Goal: Information Seeking & Learning: Learn about a topic

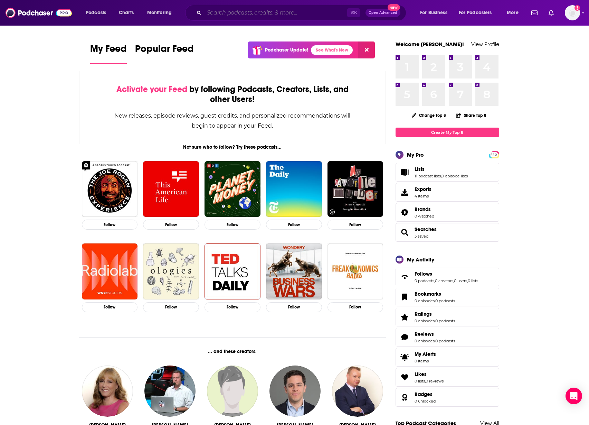
click at [250, 12] on input "Search podcasts, credits, & more..." at bounding box center [275, 12] width 143 height 11
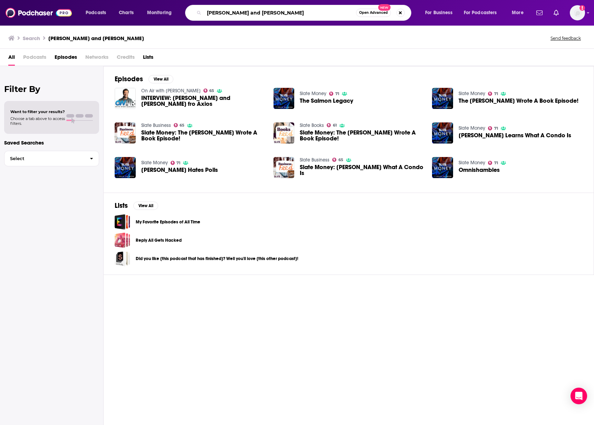
drag, startPoint x: 285, startPoint y: 12, endPoint x: 193, endPoint y: 16, distance: 92.0
click at [193, 16] on div "felix salmon and emily peck Open Advanced New" at bounding box center [298, 13] width 226 height 16
type input "slate money"
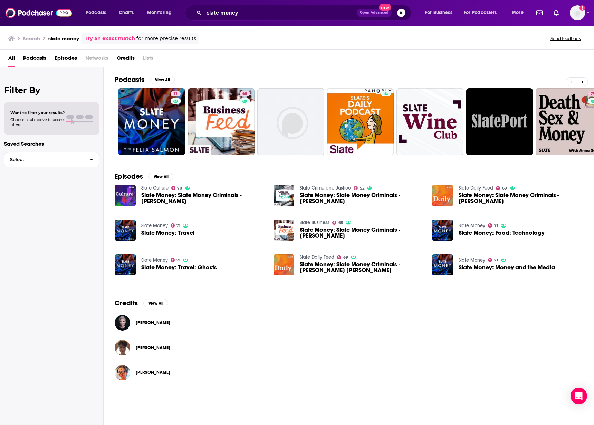
click at [154, 225] on link "Slate Money" at bounding box center [154, 226] width 27 height 6
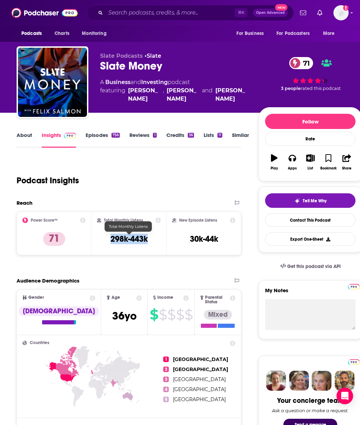
drag, startPoint x: 149, startPoint y: 238, endPoint x: 110, endPoint y: 238, distance: 39.0
click at [110, 238] on div "Total Monthly Listens 298k-443k" at bounding box center [129, 233] width 64 height 32
copy h3 "298k-443k"
click at [136, 15] on input "Search podcasts, credits, & more..." at bounding box center [170, 12] width 129 height 11
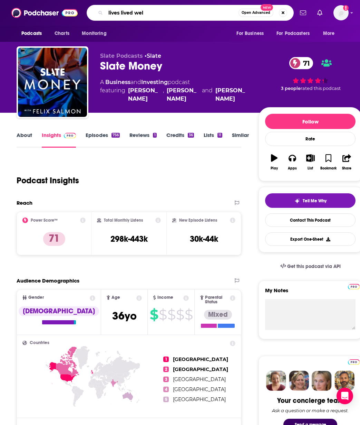
type input "lives lived well"
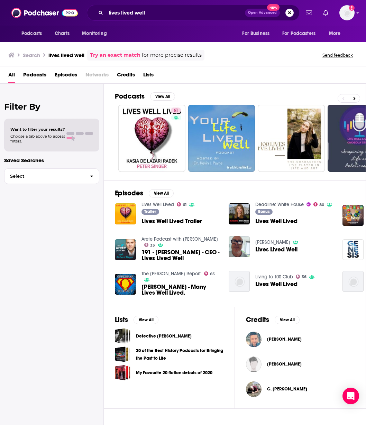
click at [167, 222] on span "Lives Well Lived Trailer" at bounding box center [171, 221] width 60 height 6
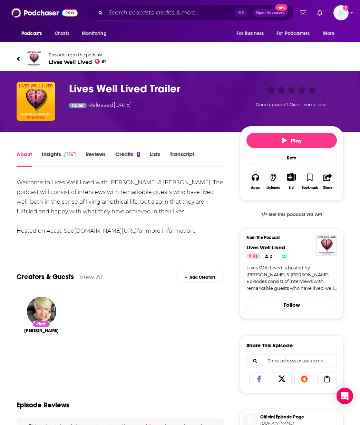
click at [70, 62] on span "Lives Well Lived 61" at bounding box center [77, 62] width 57 height 7
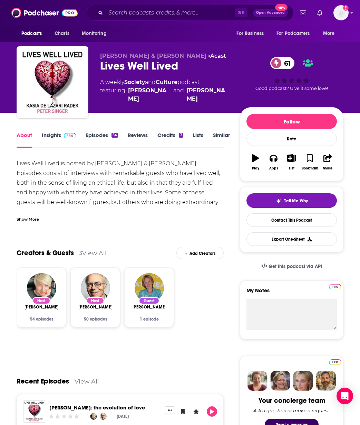
click at [52, 137] on link "Insights" at bounding box center [59, 140] width 34 height 16
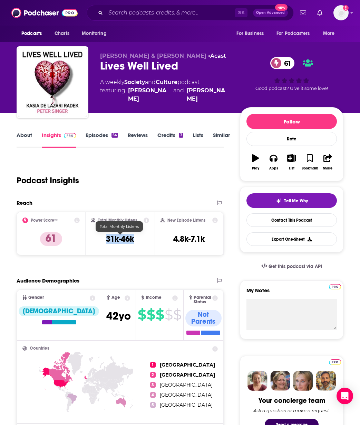
drag, startPoint x: 137, startPoint y: 241, endPoint x: 106, endPoint y: 242, distance: 30.8
click at [106, 242] on div "Total Monthly Listens 31k-46k" at bounding box center [120, 233] width 58 height 32
copy h3 "31k-46k"
click at [146, 13] on input "Search podcasts, credits, & more..." at bounding box center [170, 12] width 129 height 11
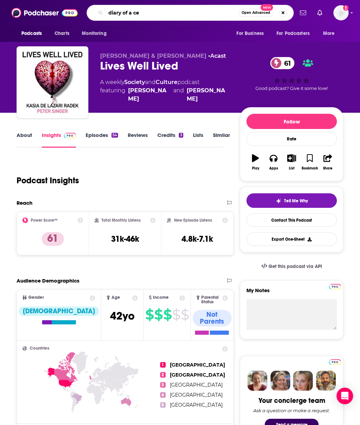
type input "diary of a ceo"
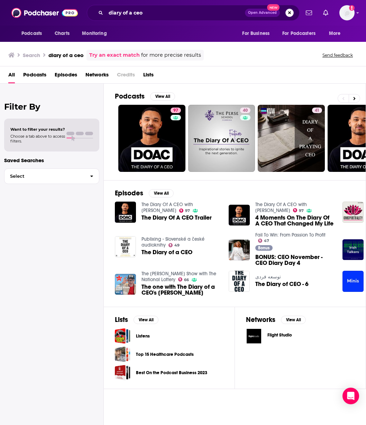
click at [288, 13] on button "Search podcasts, credits, & more..." at bounding box center [289, 13] width 8 height 8
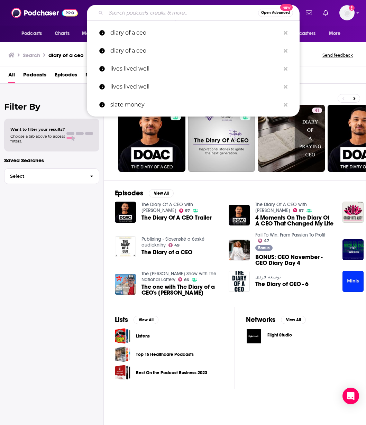
click at [287, 14] on span "Open Advanced" at bounding box center [275, 12] width 29 height 3
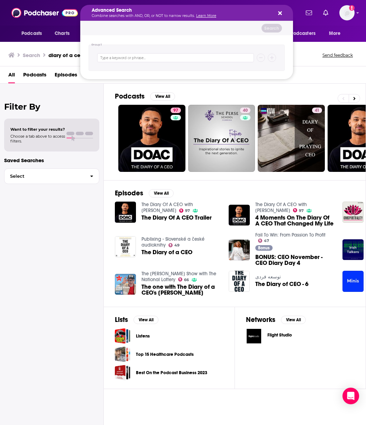
click at [66, 204] on div "Filter By Want to filter your results? Choose a tab above to access filters. Sa…" at bounding box center [52, 296] width 104 height 425
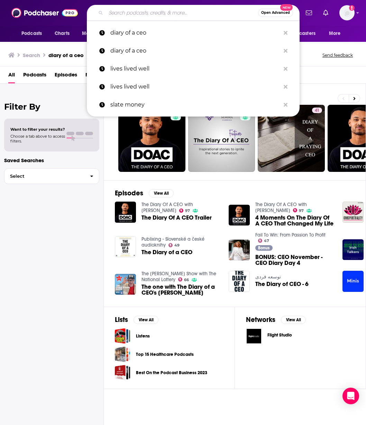
click at [151, 217] on span "The Diary Of A CEO Trailer" at bounding box center [176, 218] width 70 height 6
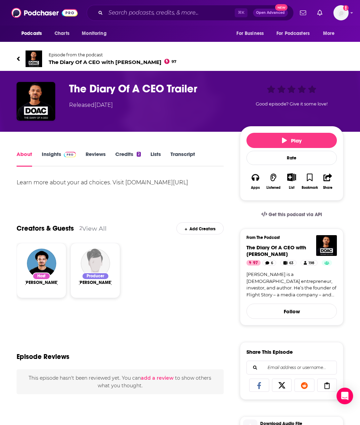
click at [91, 62] on span "The Diary Of A CEO with Steven Bartlett 97" at bounding box center [113, 62] width 128 height 7
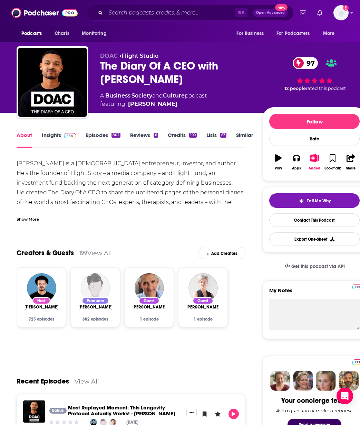
click at [59, 135] on link "Insights" at bounding box center [59, 140] width 34 height 16
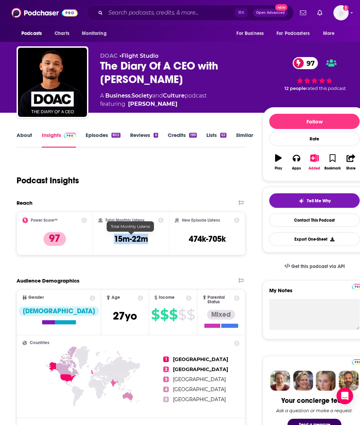
drag, startPoint x: 149, startPoint y: 238, endPoint x: 114, endPoint y: 239, distance: 34.2
click at [114, 239] on div "Total Monthly Listens 15m-22m" at bounding box center [130, 233] width 65 height 32
copy h3 "15m-22m"
click at [128, 13] on input "Search podcasts, credits, & more..." at bounding box center [170, 12] width 129 height 11
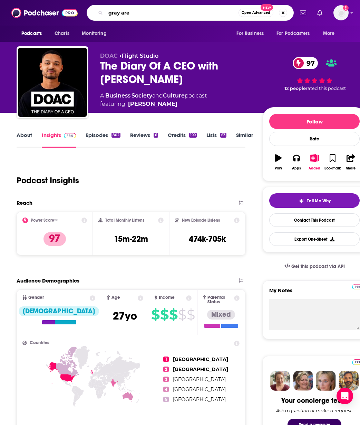
type input "gray area"
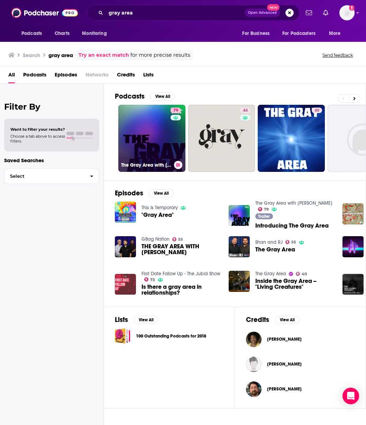
click at [158, 147] on link "79 The Gray Area with Sean Illing" at bounding box center [151, 138] width 67 height 67
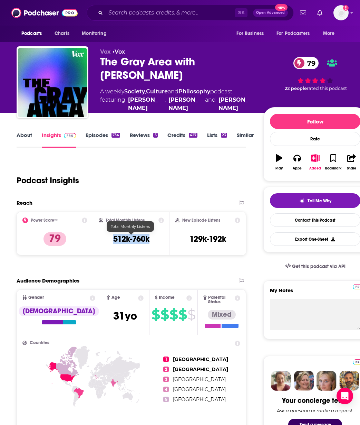
drag, startPoint x: 151, startPoint y: 239, endPoint x: 113, endPoint y: 238, distance: 37.7
click at [113, 238] on div "Total Monthly Listens 512k-760k" at bounding box center [132, 233] width 66 height 32
copy h3 "512k-760k"
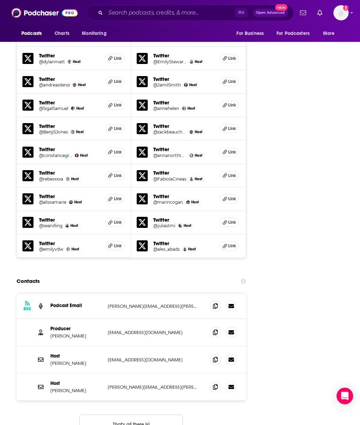
scroll to position [822, 0]
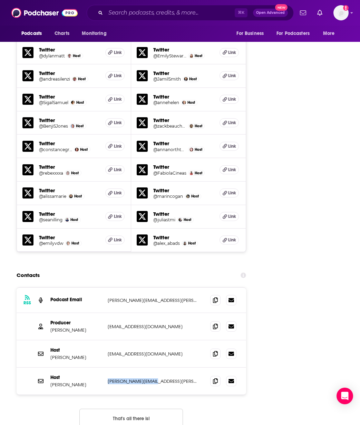
drag, startPoint x: 151, startPoint y: 348, endPoint x: 109, endPoint y: 347, distance: 42.9
click at [109, 378] on p "sean.illing@vox.com" at bounding box center [154, 381] width 92 height 6
copy p "sean.illing@vox.com"
click at [153, 323] on p "jeffgeld@yahoo.com" at bounding box center [154, 326] width 92 height 6
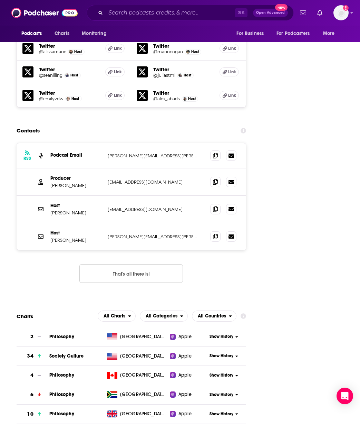
scroll to position [966, 0]
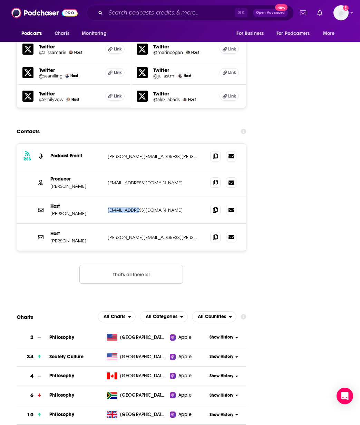
drag, startPoint x: 141, startPoint y: 176, endPoint x: 107, endPoint y: 176, distance: 33.5
click at [108, 207] on p "ezra@vox.com" at bounding box center [154, 210] width 92 height 6
copy p "ezra@vox.com"
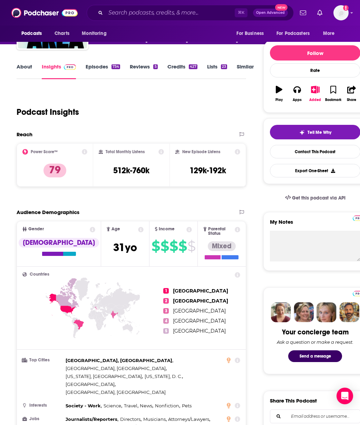
scroll to position [30, 0]
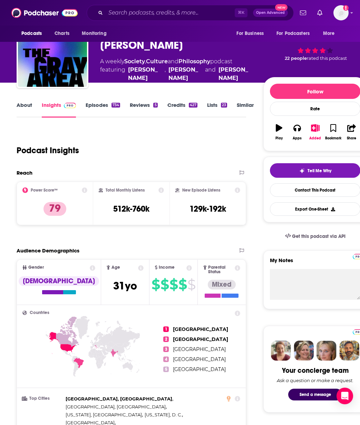
click at [87, 138] on div "Podcast Insights" at bounding box center [129, 146] width 224 height 35
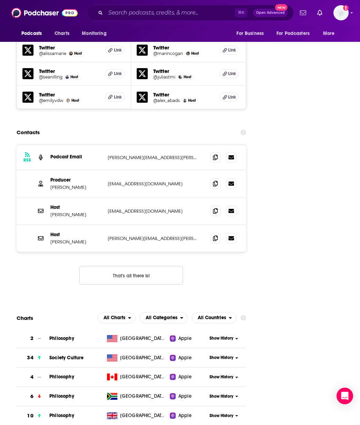
scroll to position [966, 0]
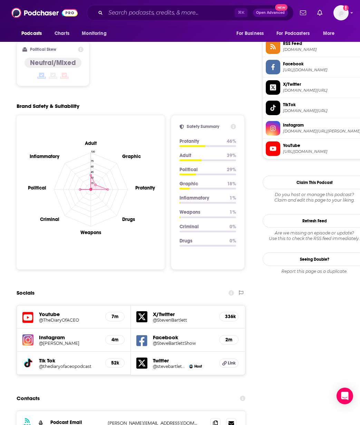
scroll to position [777, 0]
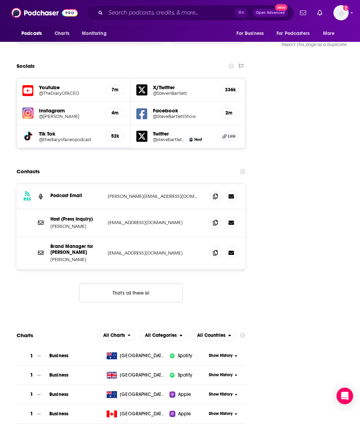
click at [166, 193] on p "steven@stevenbartlett.com" at bounding box center [154, 196] width 92 height 6
drag, startPoint x: 165, startPoint y: 168, endPoint x: 109, endPoint y: 170, distance: 56.4
click at [109, 193] on p "steven@stevenbartlett.com" at bounding box center [154, 196] width 92 height 6
copy p "steven@stevenbartlett.com"
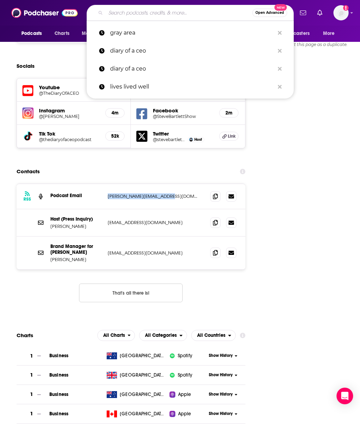
click at [114, 15] on input "Search podcasts, credits, & more..." at bounding box center [179, 12] width 147 height 11
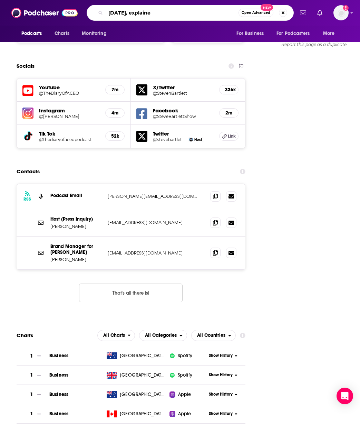
type input "today, explained"
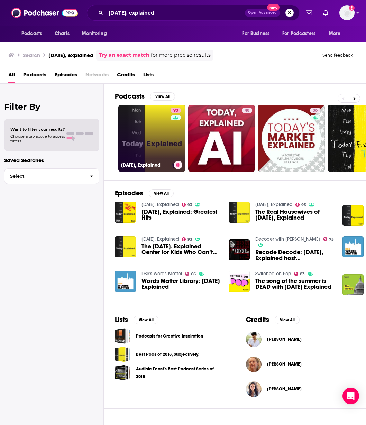
click at [163, 134] on link "93 Today, Explained" at bounding box center [151, 138] width 67 height 67
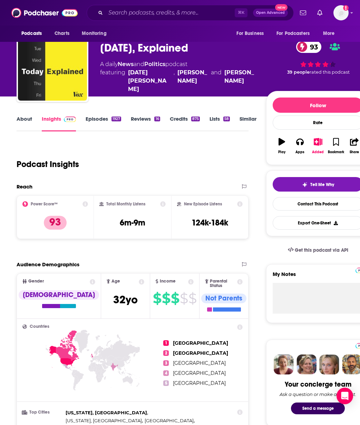
scroll to position [17, 0]
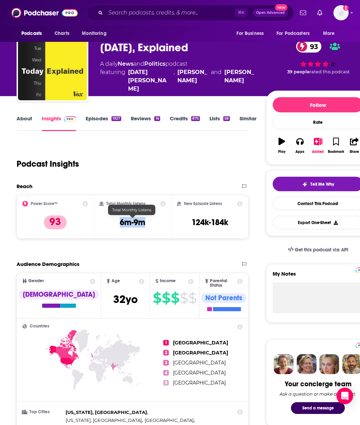
drag, startPoint x: 133, startPoint y: 222, endPoint x: 119, endPoint y: 221, distance: 14.5
click at [119, 221] on div "Total Monthly Listens 6m-9m" at bounding box center [133, 217] width 66 height 32
copy h3 "6m-9m"
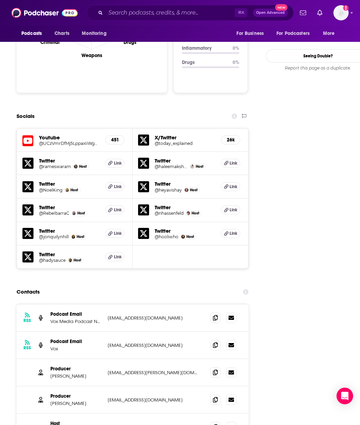
scroll to position [856, 0]
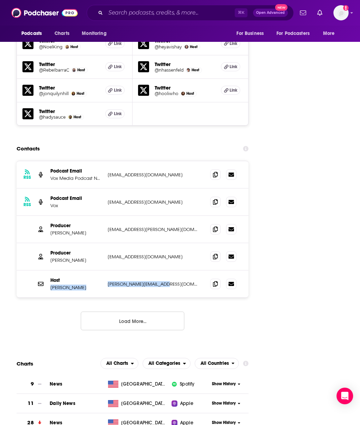
drag, startPoint x: 160, startPoint y: 250, endPoint x: 105, endPoint y: 248, distance: 55.0
click at [105, 270] on div "Host Sean Rameswaram sean.rameswaram@vox.com sean.rameswaram@vox.com" at bounding box center [133, 283] width 232 height 27
copy div "Sean Rameswaram sean.rameswaram@vox.com"
click at [176, 281] on p "sean.rameswaram@vox.com" at bounding box center [154, 284] width 92 height 6
click at [214, 281] on icon at bounding box center [215, 284] width 5 height 6
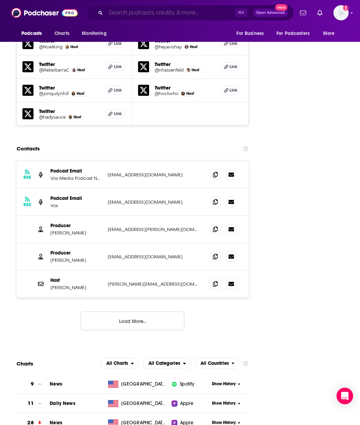
click at [128, 13] on input "Search podcasts, credits, & more..." at bounding box center [170, 12] width 129 height 11
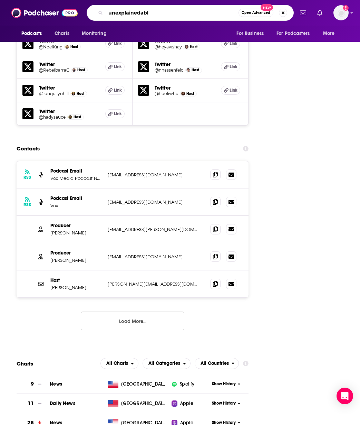
type input "unexplainedable"
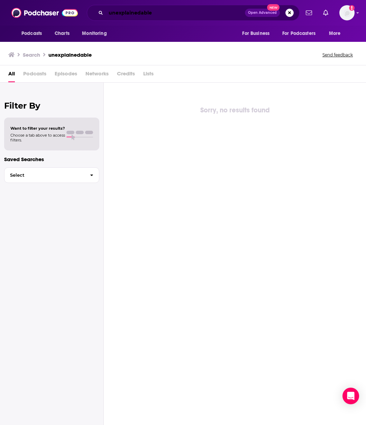
click at [138, 15] on input "unexplainedable" at bounding box center [175, 12] width 139 height 11
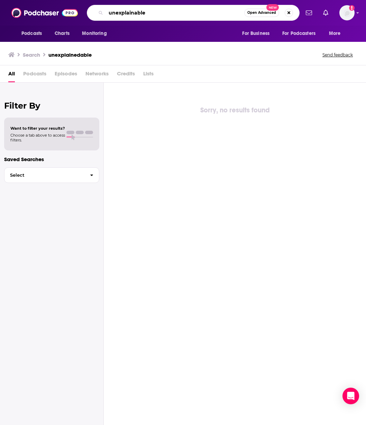
type input "unexplainable"
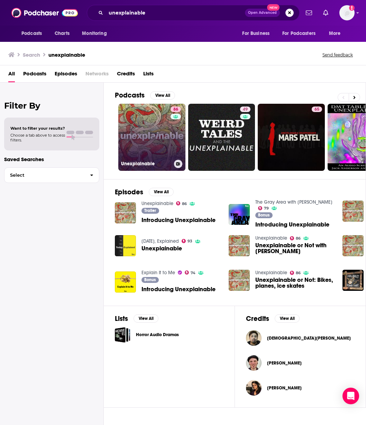
click at [161, 156] on link "86 Unexplainable" at bounding box center [151, 137] width 67 height 67
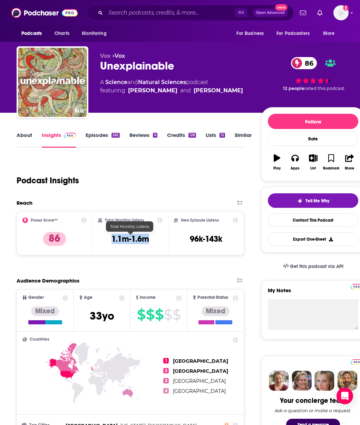
drag, startPoint x: 149, startPoint y: 240, endPoint x: 112, endPoint y: 240, distance: 37.3
click at [112, 240] on h3 "1.1m-1.6m" at bounding box center [131, 239] width 38 height 10
copy h3 "1.1m-1.6m"
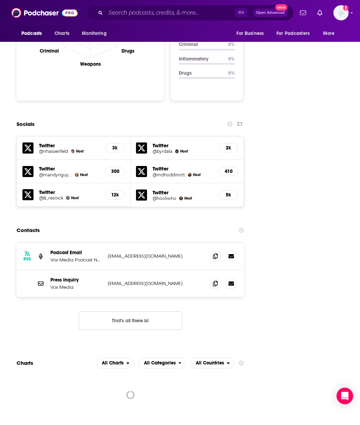
scroll to position [730, 0]
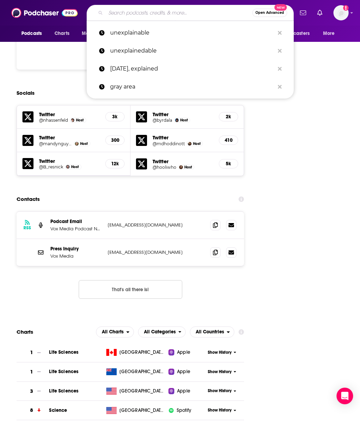
click at [131, 12] on input "Search podcasts, credits, & more..." at bounding box center [179, 12] width 147 height 11
paste input "Land of the Giants"
type input "Land of the Giants"
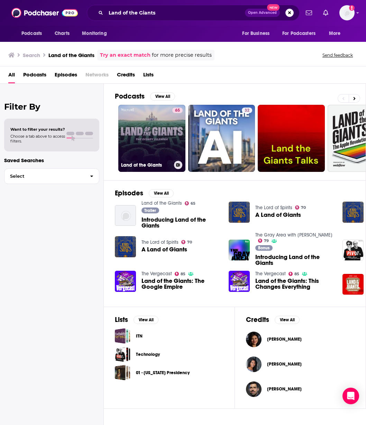
click at [146, 146] on link "65 Land of the Giants" at bounding box center [151, 138] width 67 height 67
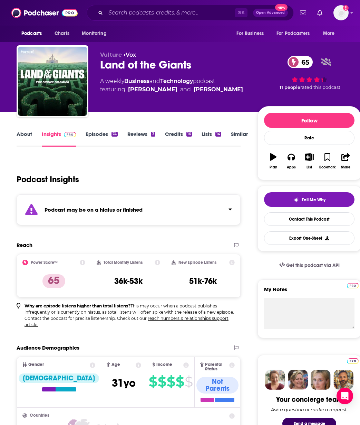
scroll to position [1, 0]
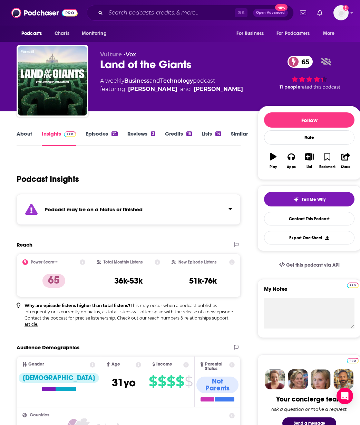
click at [150, 287] on div "Total Monthly Listens 36k-53k" at bounding box center [129, 275] width 64 height 32
drag, startPoint x: 147, startPoint y: 283, endPoint x: 115, endPoint y: 283, distance: 31.8
click at [115, 283] on div "Total Monthly Listens 36k-53k" at bounding box center [129, 275] width 64 height 32
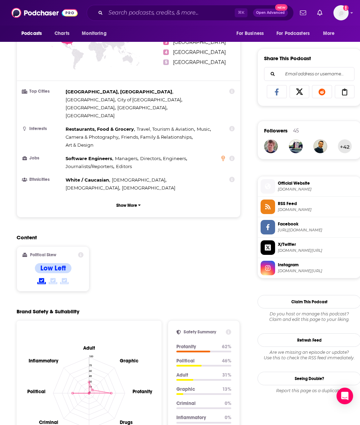
scroll to position [260, 0]
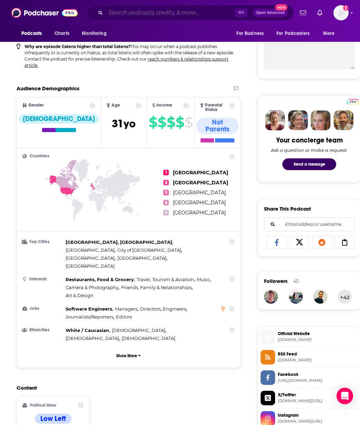
click at [158, 13] on input "Search podcasts, credits, & more..." at bounding box center [170, 12] width 129 height 11
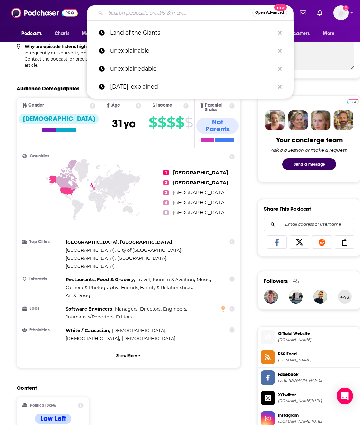
paste input "I Think You’re Interesting"
type input "I Think You’re Interesting"
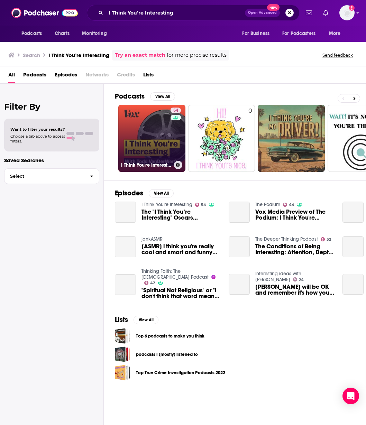
click at [158, 138] on link "54 I Think You're Interesting" at bounding box center [151, 138] width 67 height 67
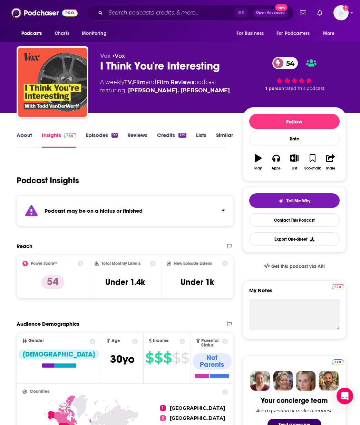
click at [143, 294] on div "Total Monthly Listens Under 1.4k" at bounding box center [125, 277] width 73 height 44
drag, startPoint x: 148, startPoint y: 283, endPoint x: 97, endPoint y: 282, distance: 50.5
click at [97, 282] on div "Total Monthly Listens Under 1.4k" at bounding box center [126, 277] width 62 height 32
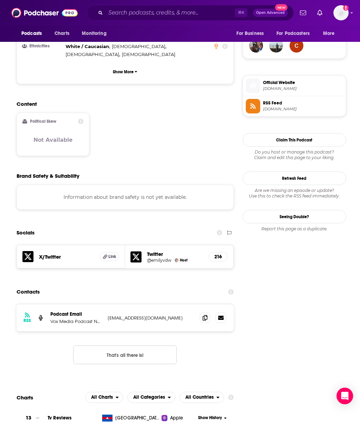
scroll to position [512, 0]
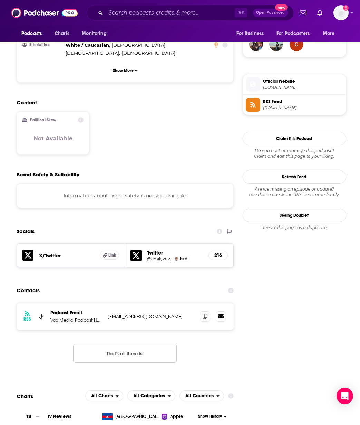
click at [141, 303] on div "RSS Podcast Email Vox Media Podcast Network podcasting@voxmedia.com podcasting@…" at bounding box center [125, 316] width 217 height 27
click at [205, 313] on icon at bounding box center [205, 316] width 5 height 6
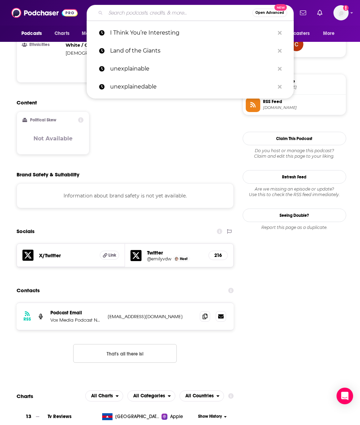
click at [122, 12] on input "Search podcasts, credits, & more..." at bounding box center [179, 12] width 147 height 11
paste input "The Bill Simmons Podcast"
type input "The Bill Simmons Podcast"
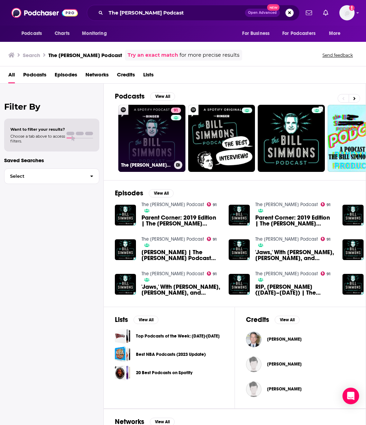
click at [155, 146] on link "91 The Bill Simmons Podcast" at bounding box center [151, 138] width 67 height 67
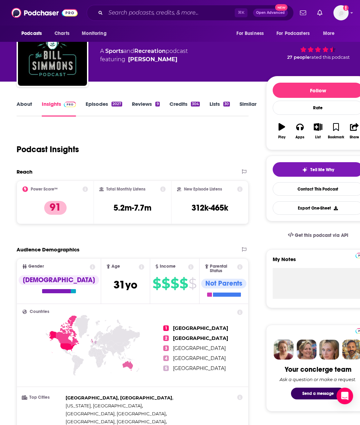
scroll to position [34, 0]
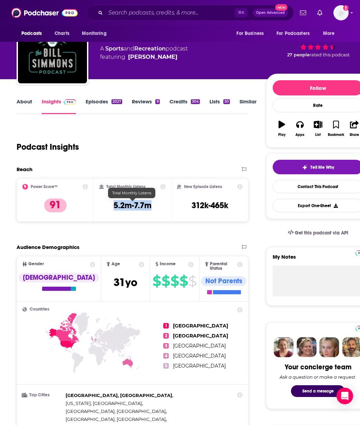
drag, startPoint x: 159, startPoint y: 205, endPoint x: 112, endPoint y: 205, distance: 46.7
click at [112, 205] on div "Total Monthly Listens 5.2m-7.7m" at bounding box center [133, 200] width 66 height 32
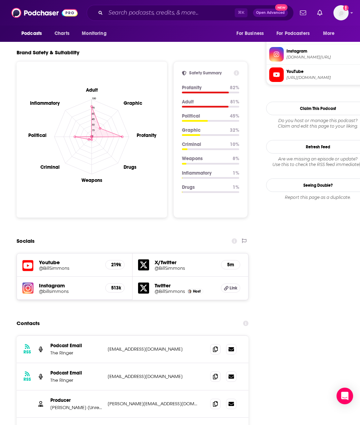
scroll to position [676, 0]
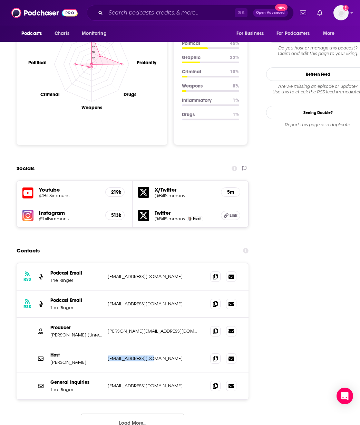
drag, startPoint x: 149, startPoint y: 323, endPoint x: 107, endPoint y: 323, distance: 42.5
click at [107, 345] on div "Host Bill Simmons bill@theringer.com bill@theringer.com" at bounding box center [133, 358] width 232 height 27
click at [171, 11] on input "Search podcasts, credits, & more..." at bounding box center [170, 12] width 129 height 11
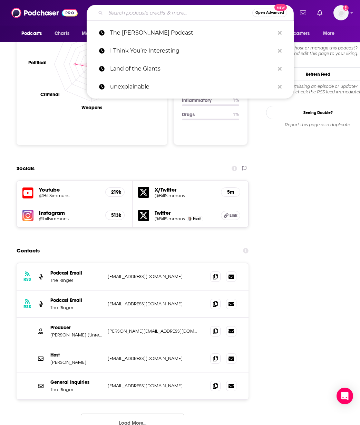
paste input "Thru The Ringer"
type input "Thru The Ringer"
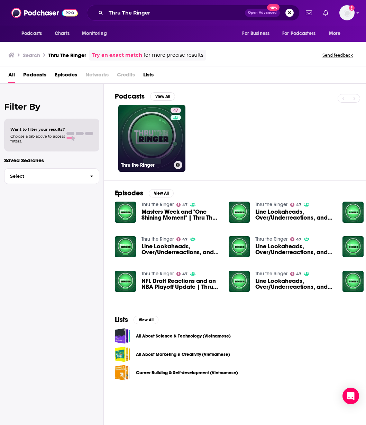
click at [148, 132] on link "47 Thru the Ringer" at bounding box center [151, 138] width 67 height 67
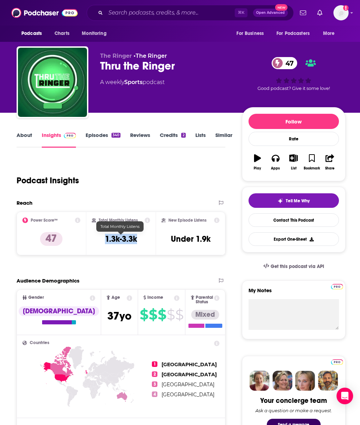
drag, startPoint x: 140, startPoint y: 239, endPoint x: 105, endPoint y: 238, distance: 34.9
click at [105, 238] on div "Total Monthly Listens 1.3k-3.3k" at bounding box center [121, 233] width 59 height 32
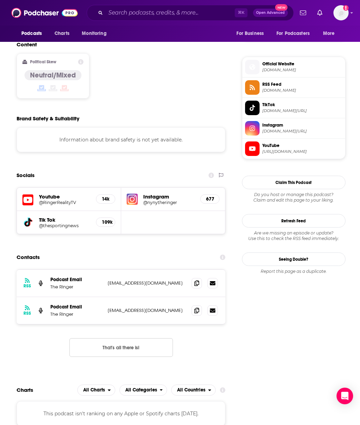
scroll to position [534, 0]
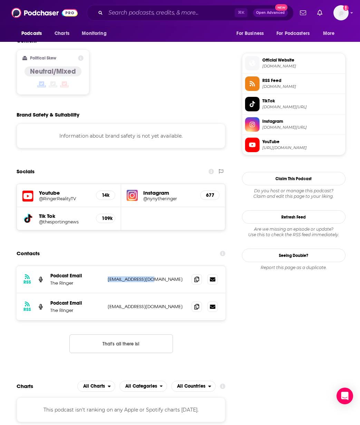
drag, startPoint x: 144, startPoint y: 248, endPoint x: 108, endPoint y: 246, distance: 36.3
click at [108, 276] on p "info@theringer.com" at bounding box center [147, 279] width 78 height 6
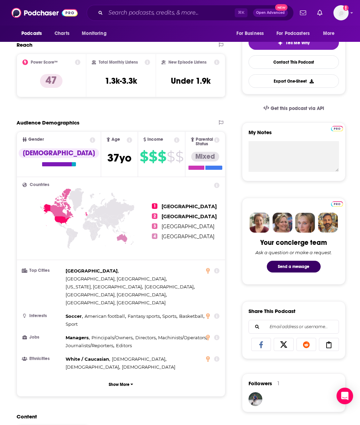
scroll to position [0, 0]
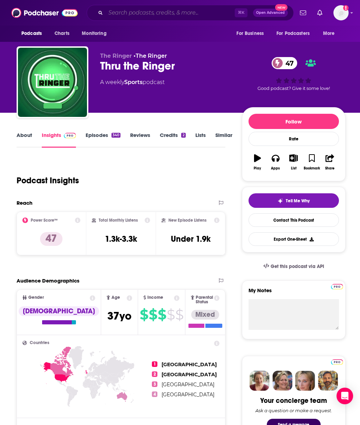
click at [147, 14] on input "Search podcasts, credits, & more..." at bounding box center [170, 12] width 129 height 11
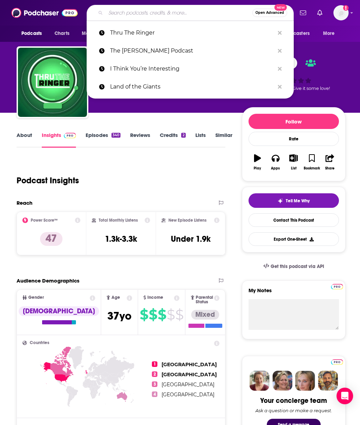
paste input "The Ringer NFL Show"
type input "The Ringer NFL Show"
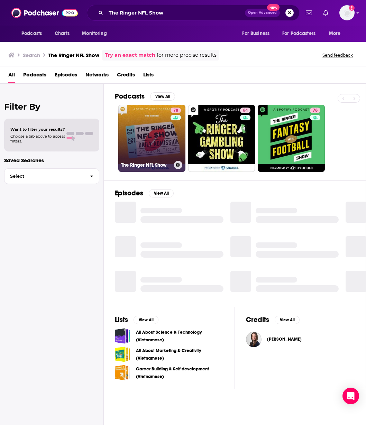
click at [160, 142] on link "78 The Ringer NFL Show" at bounding box center [151, 138] width 67 height 67
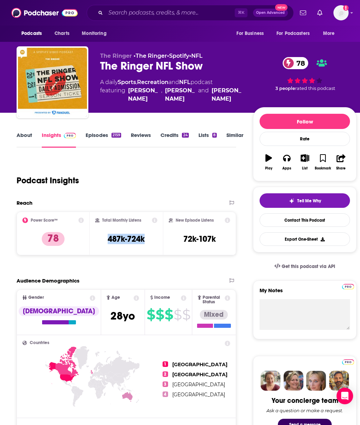
drag, startPoint x: 147, startPoint y: 237, endPoint x: 100, endPoint y: 239, distance: 46.7
click at [100, 239] on div "Total Monthly Listens 487k-724k" at bounding box center [126, 233] width 62 height 32
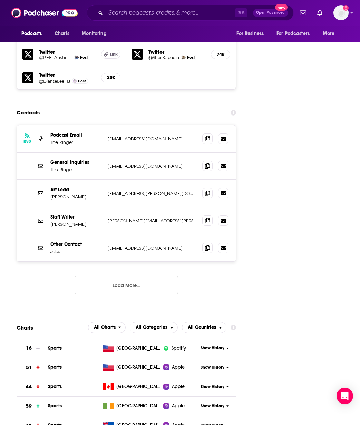
scroll to position [910, 0]
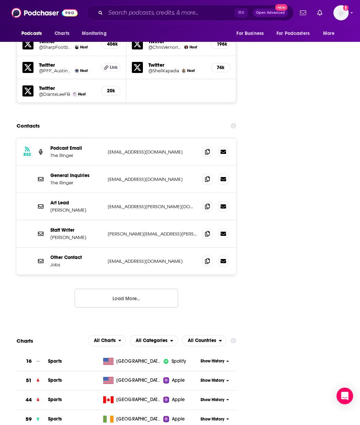
click at [129, 289] on button "Load More..." at bounding box center [127, 298] width 104 height 19
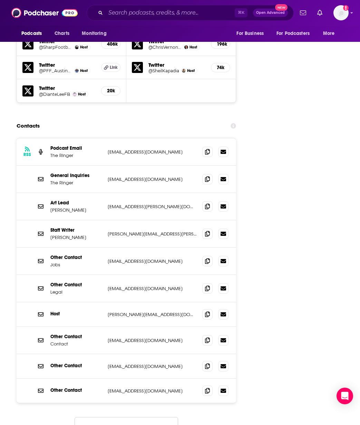
click at [169, 311] on p "nora.princiotti@theringer.com" at bounding box center [152, 314] width 89 height 6
drag, startPoint x: 144, startPoint y: 270, endPoint x: 95, endPoint y: 272, distance: 48.5
click at [0, 0] on div "Host nora.princiotti@theringer.com nora.princiotti@theringer.com" at bounding box center [0, 0] width 0 height 0
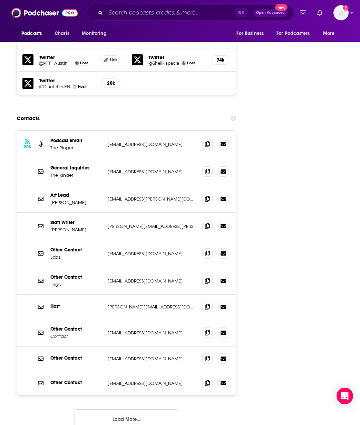
scroll to position [969, 0]
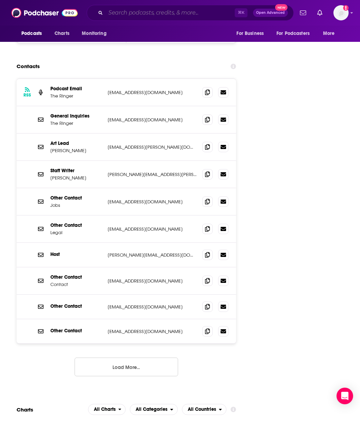
click at [122, 15] on input "Search podcasts, credits, & more..." at bounding box center [170, 12] width 129 height 11
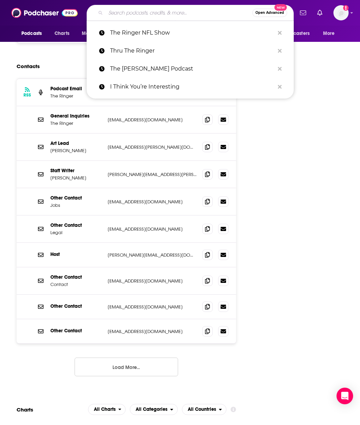
paste input "Mind the Game"
type input "Mind the Game"
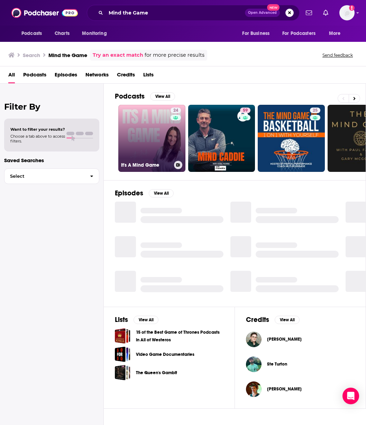
click at [159, 147] on link "24 It's A Mind Game" at bounding box center [151, 138] width 67 height 67
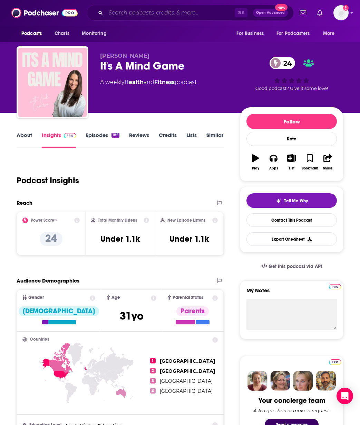
click at [153, 15] on input "Search podcasts, credits, & more..." at bounding box center [170, 12] width 129 height 11
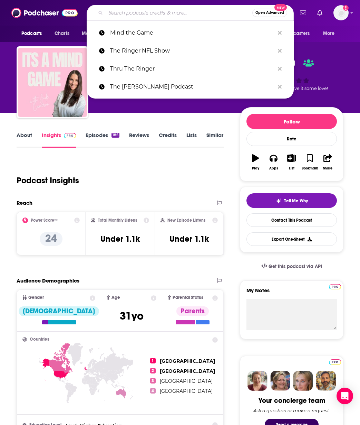
paste input "Mind the Game"
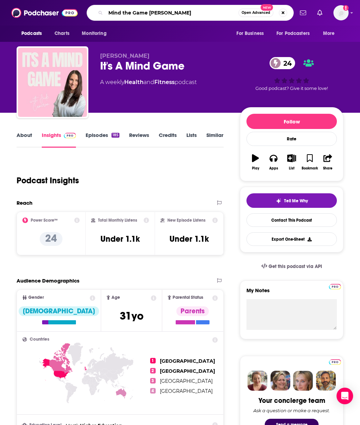
type input "Mind the Game steve nash"
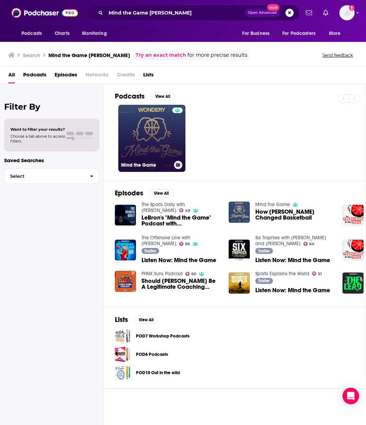
click at [174, 140] on div at bounding box center [177, 133] width 10 height 53
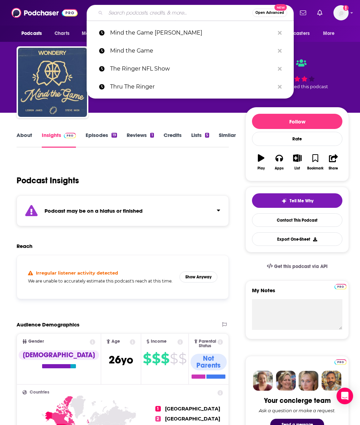
click at [133, 13] on input "Search podcasts, credits, & more..." at bounding box center [179, 12] width 147 height 11
paste input "Blind Landing"
type input "Blind Landing"
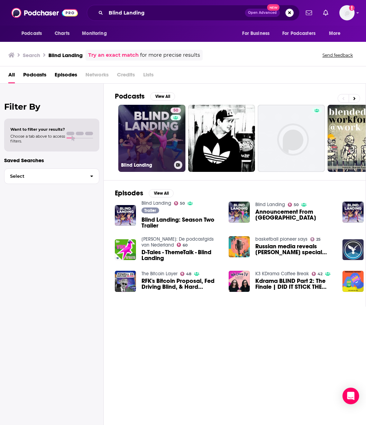
click at [154, 141] on link "50 Blind Landing" at bounding box center [151, 138] width 67 height 67
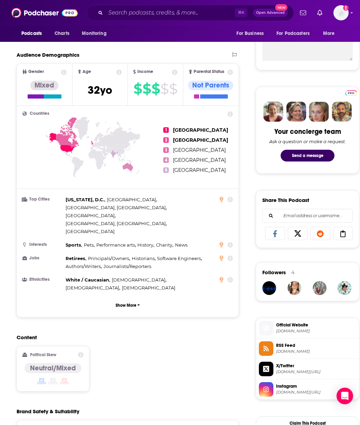
scroll to position [128, 0]
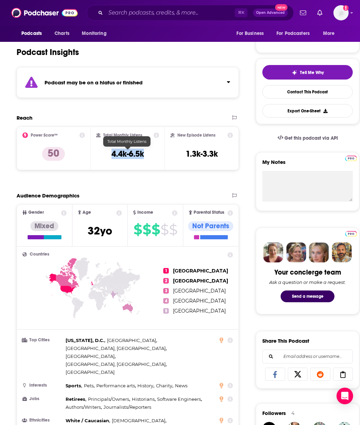
drag, startPoint x: 144, startPoint y: 152, endPoint x: 112, endPoint y: 156, distance: 33.0
click at [112, 156] on div "Total Monthly Listens 4.4k-6.5k" at bounding box center [127, 148] width 63 height 32
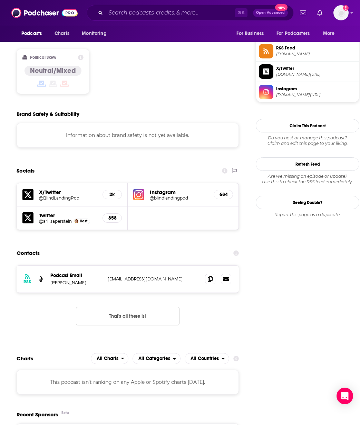
scroll to position [638, 0]
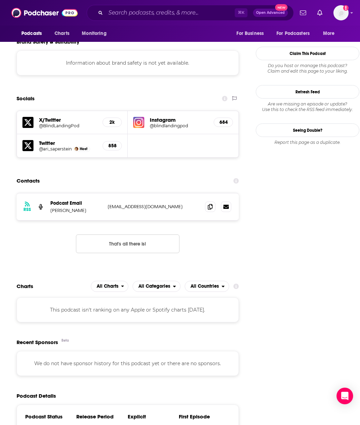
drag, startPoint x: 181, startPoint y: 174, endPoint x: 107, endPoint y: 176, distance: 74.7
click at [107, 193] on div "RSS Podcast Email Ari Saperstein blindlandingpodcast@gmail.com blindlandingpodc…" at bounding box center [128, 206] width 223 height 27
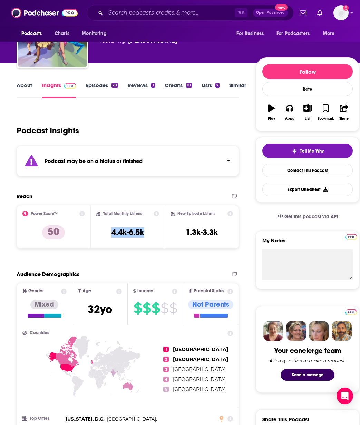
scroll to position [0, 0]
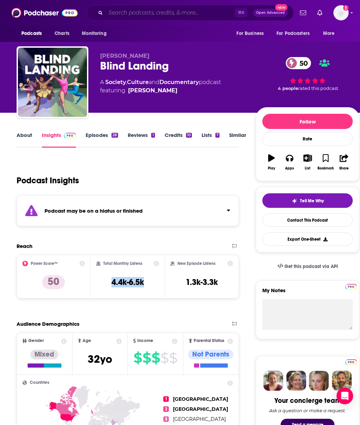
click at [130, 14] on input "Search podcasts, credits, & more..." at bounding box center [170, 12] width 129 height 11
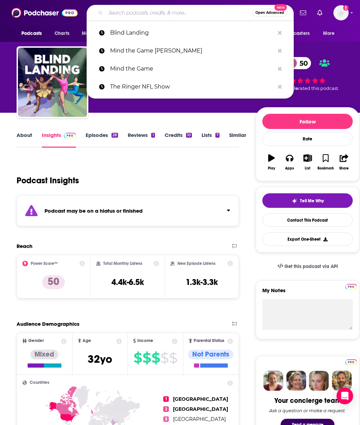
paste input "Something You Should Know"
type input "Something You Should Know"
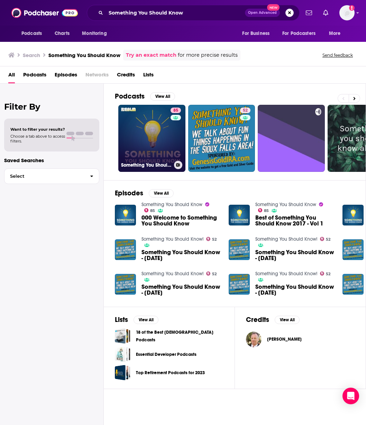
click at [151, 134] on link "85 Something You Should Know" at bounding box center [151, 138] width 67 height 67
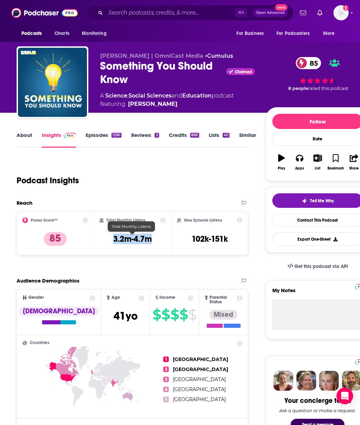
drag, startPoint x: 154, startPoint y: 241, endPoint x: 113, endPoint y: 239, distance: 41.8
click at [113, 239] on div "Total Monthly Listens 3.2m-4.7m" at bounding box center [133, 233] width 66 height 32
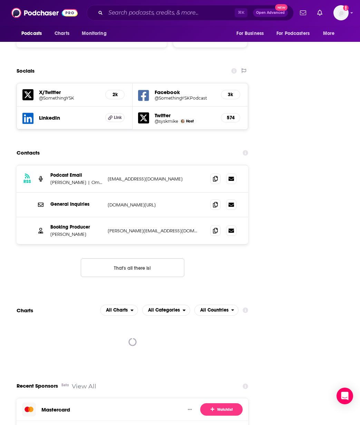
scroll to position [757, 0]
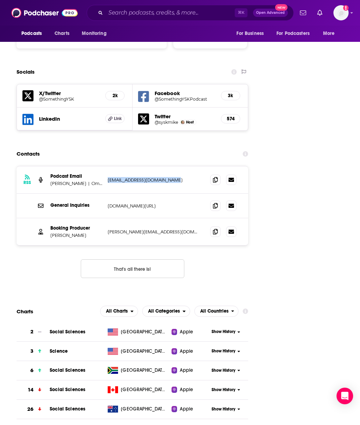
drag, startPoint x: 178, startPoint y: 147, endPoint x: 107, endPoint y: 145, distance: 70.2
click at [108, 177] on p "kwilliams@omnicastmedia.com" at bounding box center [154, 180] width 92 height 6
click at [138, 12] on input "Search podcasts, credits, & more..." at bounding box center [170, 12] width 129 height 11
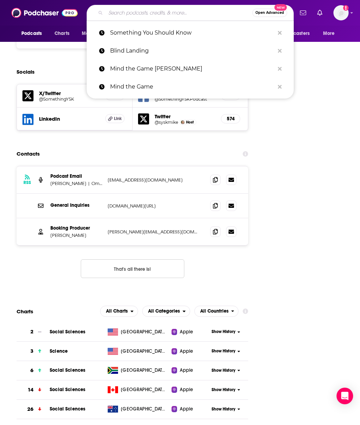
paste input "Radiolab"
type input "Radiolab"
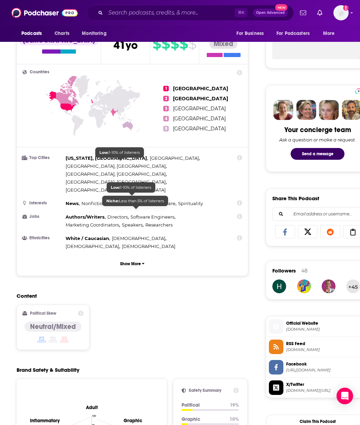
scroll to position [341, 0]
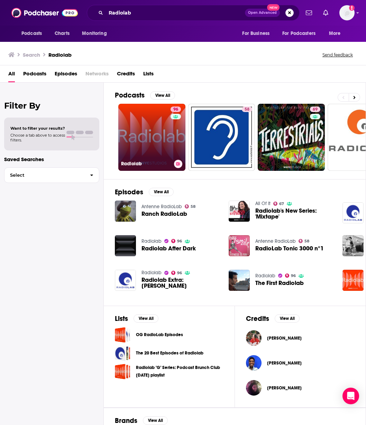
click at [151, 138] on link "96 Radiolab" at bounding box center [151, 137] width 67 height 67
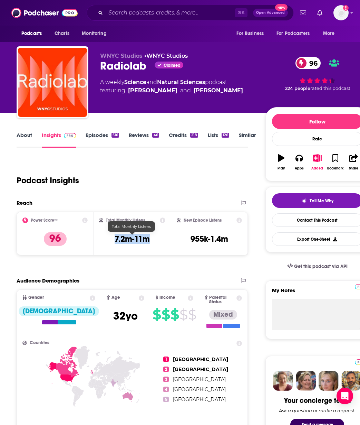
drag, startPoint x: 150, startPoint y: 239, endPoint x: 113, endPoint y: 239, distance: 36.3
click at [113, 239] on div "Total Monthly Listens 7.2m-11m" at bounding box center [132, 233] width 66 height 32
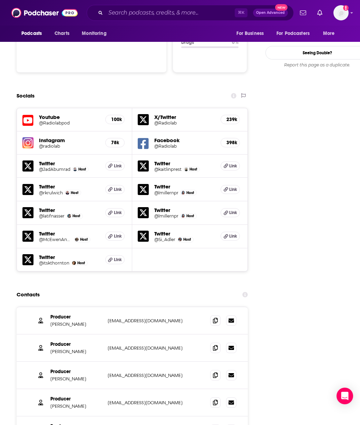
scroll to position [816, 0]
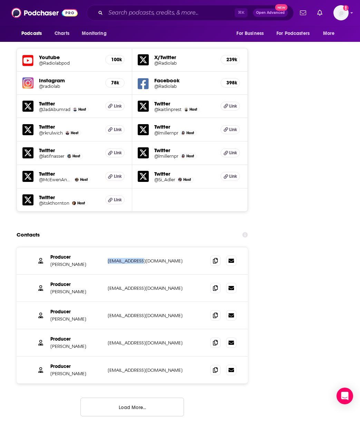
drag, startPoint x: 143, startPoint y: 221, endPoint x: 105, endPoint y: 215, distance: 38.4
click at [105, 247] on div "Producer Sarah Qari sqari@wnyc.org sqari@wnyc.org" at bounding box center [133, 260] width 232 height 27
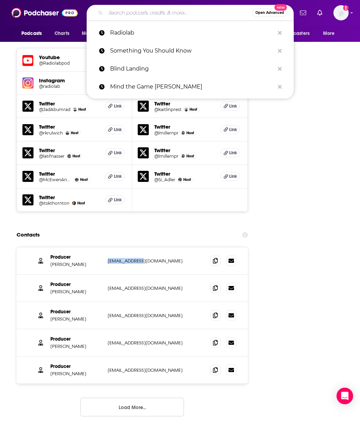
click at [140, 14] on input "Search podcasts, credits, & more..." at bounding box center [179, 12] width 147 height 11
paste input "Startalk"
type input "Startalk"
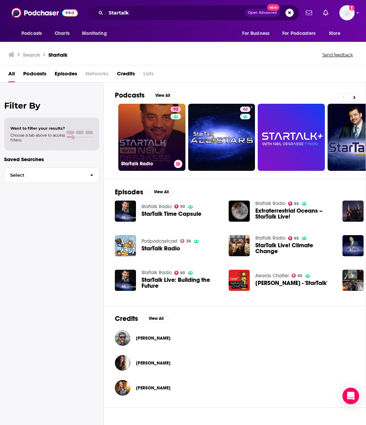
click at [134, 145] on link "93 StarTalk Radio" at bounding box center [151, 137] width 67 height 67
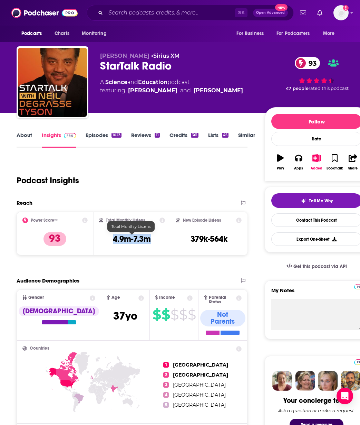
drag, startPoint x: 153, startPoint y: 241, endPoint x: 114, endPoint y: 238, distance: 39.1
click at [114, 238] on div "Total Monthly Listens 4.9m-7.3m" at bounding box center [132, 233] width 66 height 32
copy h3 "4.9m-7.3m"
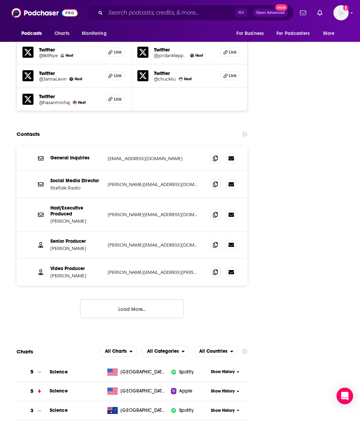
scroll to position [928, 0]
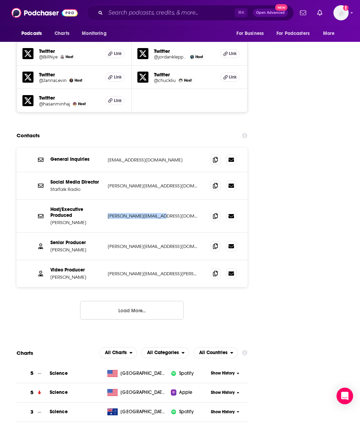
drag, startPoint x: 154, startPoint y: 169, endPoint x: 109, endPoint y: 169, distance: 45.3
click at [109, 213] on p "[PERSON_NAME][EMAIL_ADDRESS][DOMAIN_NAME]" at bounding box center [154, 216] width 92 height 6
copy p "[PERSON_NAME][EMAIL_ADDRESS][DOMAIN_NAME]"
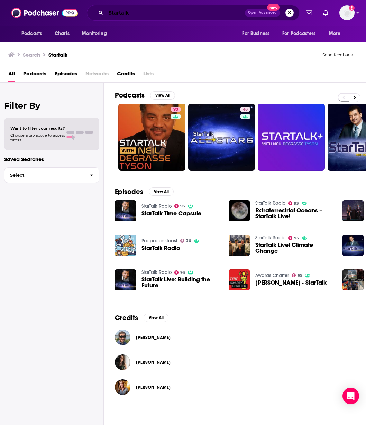
click at [128, 9] on input "Startalk" at bounding box center [175, 12] width 139 height 11
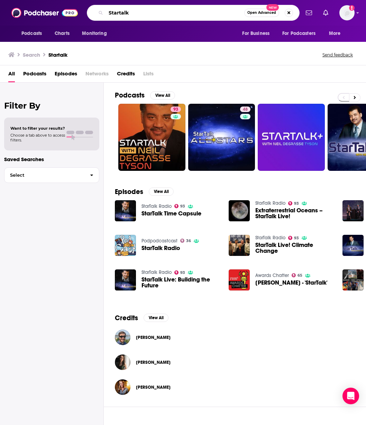
drag, startPoint x: 128, startPoint y: 13, endPoint x: 98, endPoint y: 13, distance: 30.1
click at [98, 13] on div "Startalk Open Advanced New" at bounding box center [193, 13] width 213 height 16
type input "new heights"
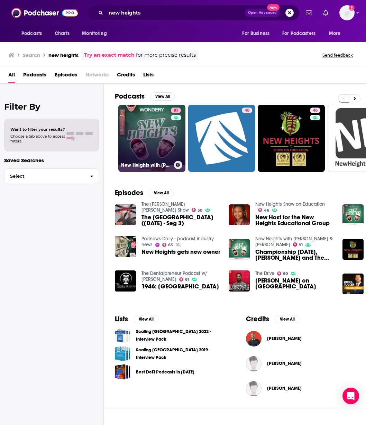
click at [165, 125] on link "91 [GEOGRAPHIC_DATA] with [PERSON_NAME] & [PERSON_NAME]" at bounding box center [151, 138] width 67 height 67
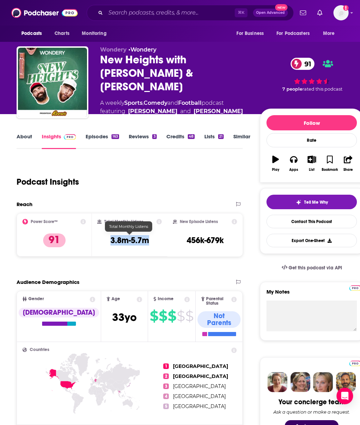
drag, startPoint x: 152, startPoint y: 240, endPoint x: 112, endPoint y: 240, distance: 40.1
click at [112, 240] on div "Total Monthly Listens 3.8m-5.7m" at bounding box center [129, 235] width 64 height 32
copy h3 "3.8m-5.7m"
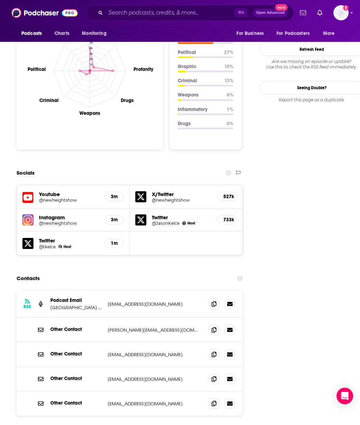
scroll to position [749, 0]
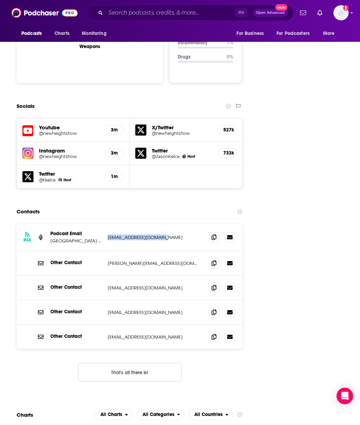
drag, startPoint x: 106, startPoint y: 188, endPoint x: 166, endPoint y: 192, distance: 59.5
click at [166, 224] on div "RSS Podcast Email [GEOGRAPHIC_DATA] with [PERSON_NAME] and [PERSON_NAME] Podcas…" at bounding box center [130, 237] width 226 height 27
copy p "[EMAIL_ADDRESS][DOMAIN_NAME]"
click at [139, 12] on input "Search podcasts, credits, & more..." at bounding box center [170, 12] width 129 height 11
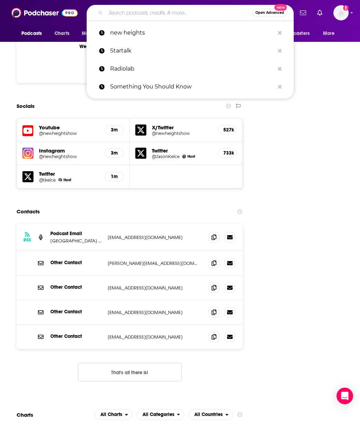
paste input "Modern Wisdom"
type input "Modern Wisdom"
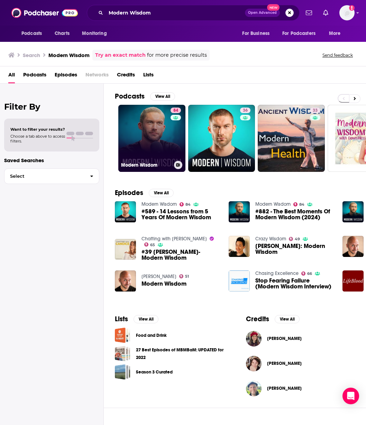
click at [159, 131] on link "84 Modern Wisdom" at bounding box center [151, 138] width 67 height 67
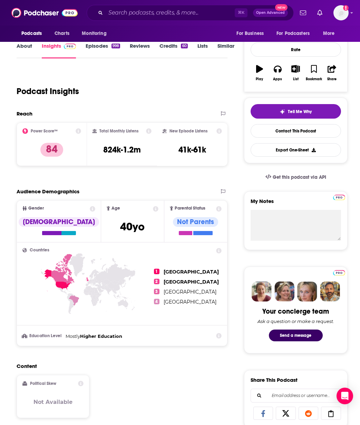
scroll to position [98, 0]
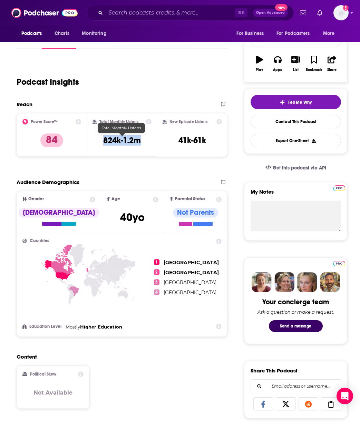
drag, startPoint x: 142, startPoint y: 143, endPoint x: 104, endPoint y: 141, distance: 37.7
click at [104, 141] on div "Total Monthly Listens 824k-1.2m" at bounding box center [122, 135] width 59 height 32
copy h3 "824k-1.2m"
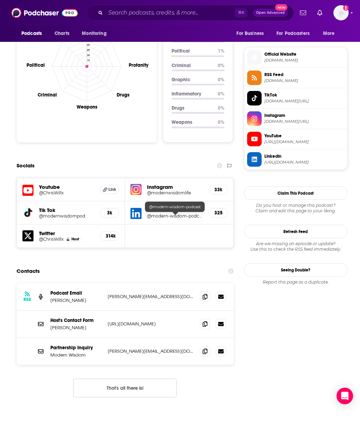
scroll to position [540, 0]
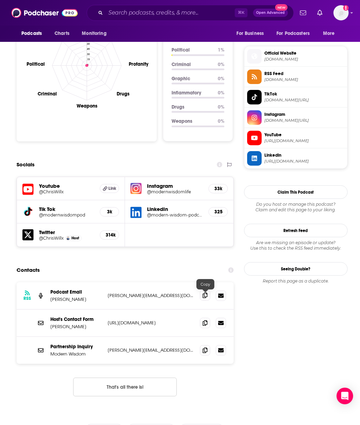
click at [206, 296] on icon at bounding box center [205, 295] width 5 height 6
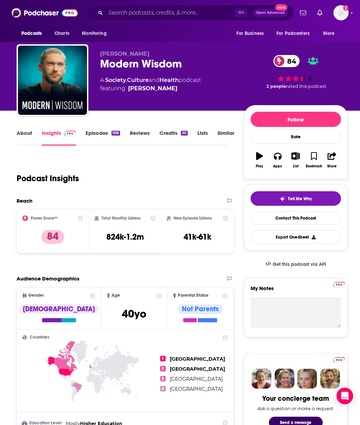
scroll to position [0, 0]
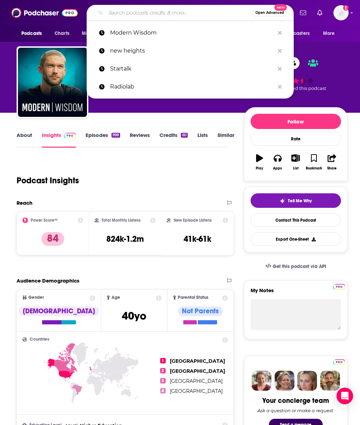
click at [172, 14] on input "Search podcasts, credits, & more..." at bounding box center [179, 12] width 147 height 11
paste input "Decording the Gurus"
type input "Decording the Gurus"
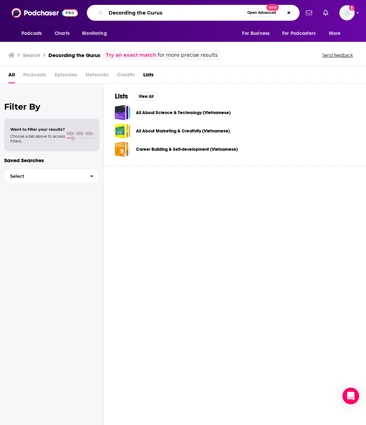
click at [165, 12] on input "Decording the Gurus" at bounding box center [175, 12] width 138 height 11
click at [125, 13] on input "Decording the Gurus" at bounding box center [175, 12] width 138 height 11
type input "Decoding the Gurus"
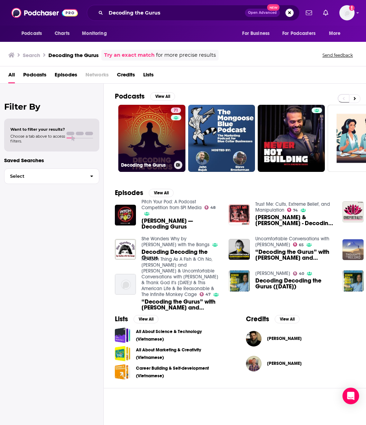
click at [151, 126] on link "71 Decoding the Gurus" at bounding box center [151, 138] width 67 height 67
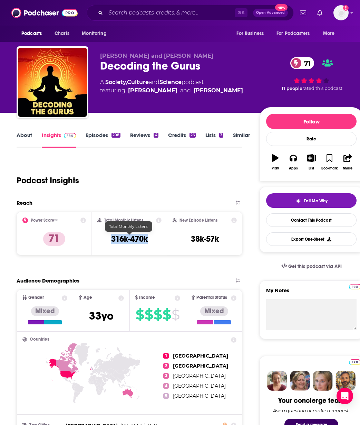
drag, startPoint x: 151, startPoint y: 241, endPoint x: 111, endPoint y: 237, distance: 41.0
click at [111, 237] on div "Total Monthly Listens 316k-470k" at bounding box center [129, 233] width 64 height 32
copy h3 "316k-470k"
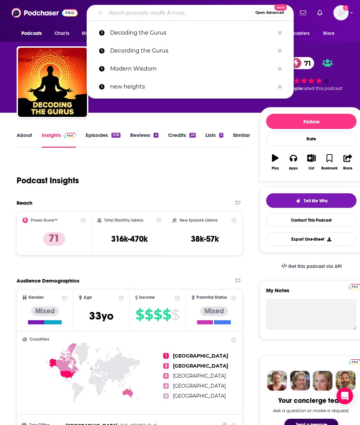
click at [147, 16] on input "Search podcasts, credits, & more..." at bounding box center [179, 12] width 147 height 11
paste input "How I Built This"
type input "How I Built This"
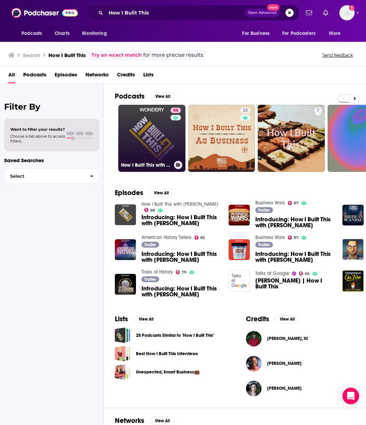
click at [142, 129] on link "88 How I Built This with [PERSON_NAME]" at bounding box center [151, 138] width 67 height 67
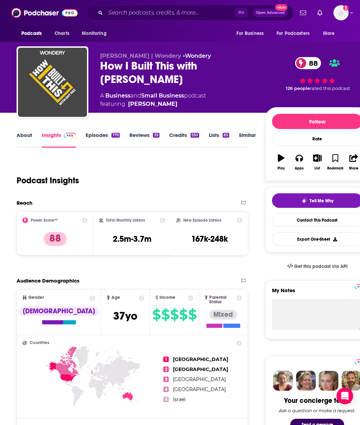
scroll to position [1, 0]
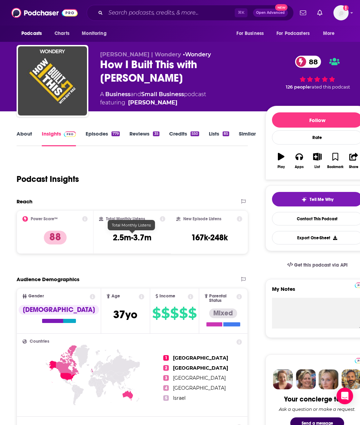
click at [143, 234] on h3 "2.5m-3.7m" at bounding box center [132, 237] width 39 height 10
drag, startPoint x: 152, startPoint y: 237, endPoint x: 103, endPoint y: 239, distance: 49.4
click at [103, 239] on div "Total Monthly Listens 2.5m-3.7m" at bounding box center [132, 232] width 66 height 32
copy h3 "2.5m-3.7m"
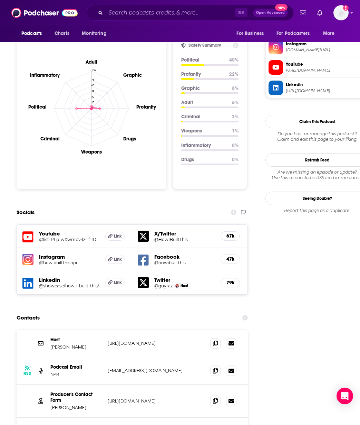
scroll to position [715, 0]
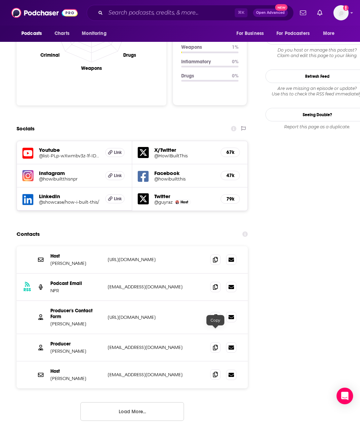
click at [213, 371] on icon at bounding box center [215, 374] width 5 height 6
click at [214, 344] on icon at bounding box center [215, 347] width 5 height 6
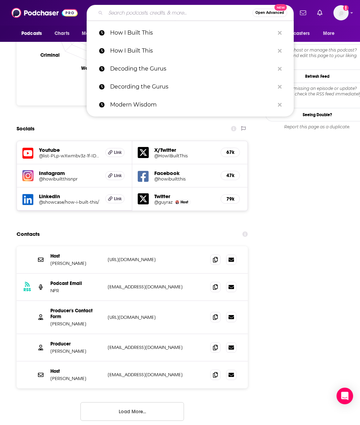
click at [128, 13] on input "Search podcasts, credits, & more..." at bounding box center [179, 12] width 147 height 11
paste input "EconTalk"
type input "EconTalk"
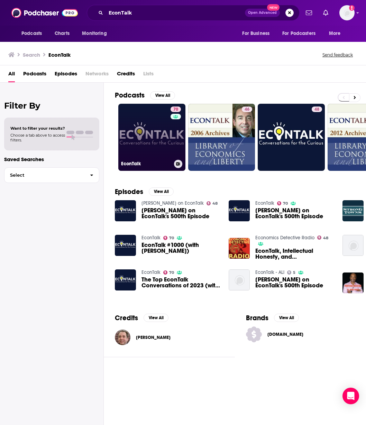
click at [153, 129] on link "70 EconTalk" at bounding box center [151, 137] width 67 height 67
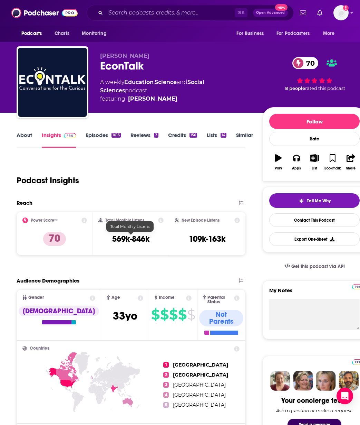
click at [139, 239] on h3 "569k-846k" at bounding box center [130, 239] width 37 height 10
drag, startPoint x: 139, startPoint y: 238, endPoint x: 110, endPoint y: 241, distance: 28.8
click at [110, 241] on div "Total Monthly Listens 569k-846k" at bounding box center [130, 233] width 65 height 32
copy h3 "569k-846k"
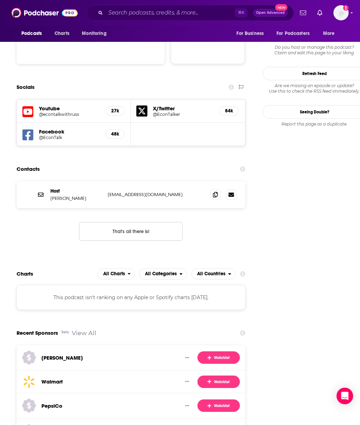
scroll to position [669, 0]
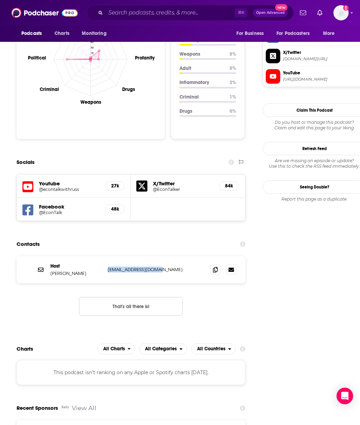
drag, startPoint x: 147, startPoint y: 238, endPoint x: 108, endPoint y: 239, distance: 39.4
click at [108, 266] on p "[EMAIL_ADDRESS][DOMAIN_NAME]" at bounding box center [154, 269] width 92 height 6
copy p "[EMAIL_ADDRESS][DOMAIN_NAME]"
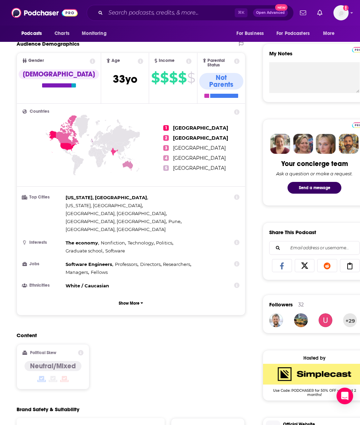
scroll to position [0, 0]
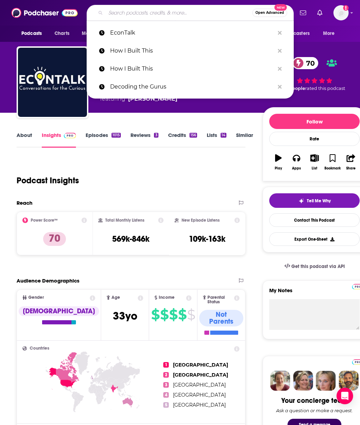
click at [157, 12] on input "Search podcasts, credits, & more..." at bounding box center [179, 12] width 147 height 11
paste input "What Now?"
type input "What Now?"
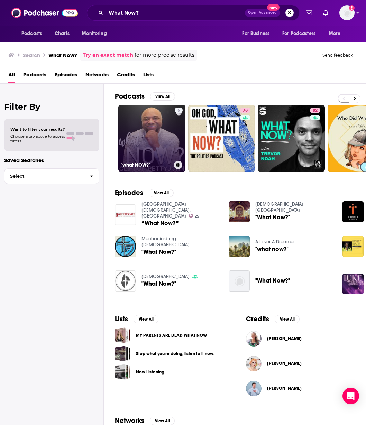
click at [153, 133] on link "5 "what NOW?"" at bounding box center [151, 138] width 67 height 67
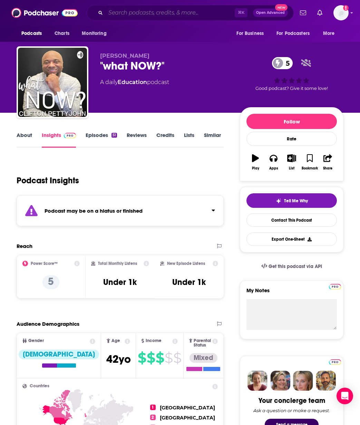
click at [147, 11] on input "Search podcasts, credits, & more..." at bounding box center [170, 12] width 129 height 11
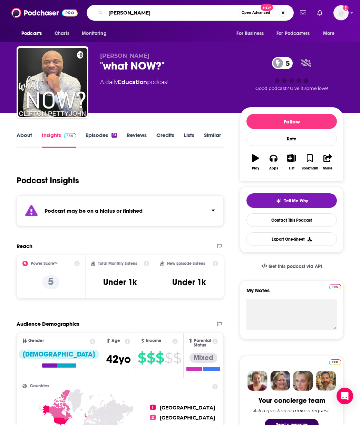
type input "[PERSON_NAME]"
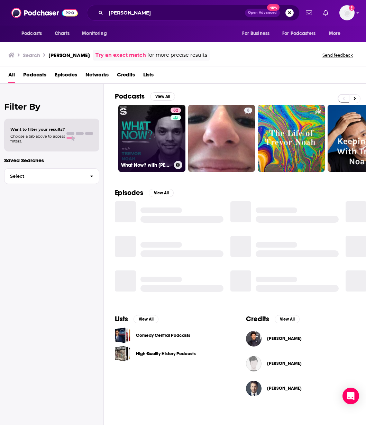
click at [145, 152] on link "82 What Now? with [PERSON_NAME]" at bounding box center [151, 138] width 67 height 67
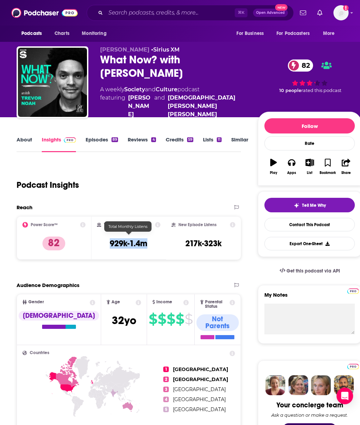
drag, startPoint x: 151, startPoint y: 237, endPoint x: 109, endPoint y: 241, distance: 42.3
click at [109, 241] on div "Total Monthly Listens 929k-1.4m" at bounding box center [129, 238] width 64 height 32
copy h3 "929k-1.4m"
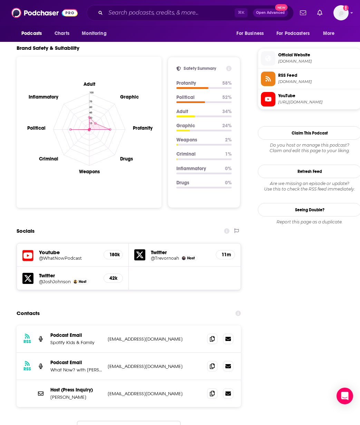
scroll to position [611, 0]
click at [210, 390] on icon at bounding box center [212, 393] width 5 height 6
click at [132, 13] on input "Search podcasts, credits, & more..." at bounding box center [170, 12] width 129 height 11
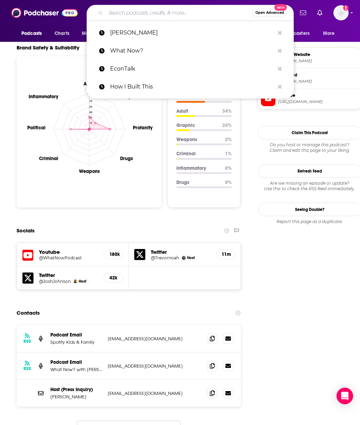
paste input "Conversations with [PERSON_NAME]"
type input "Conversations with [PERSON_NAME]"
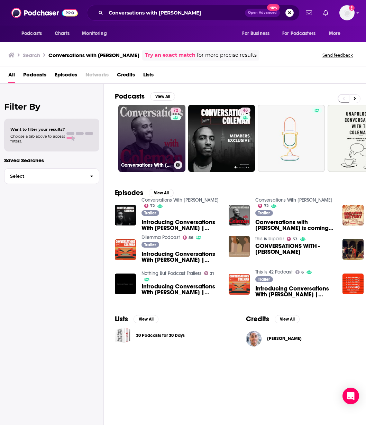
click at [148, 135] on link "72 Conversations With [PERSON_NAME]" at bounding box center [151, 138] width 67 height 67
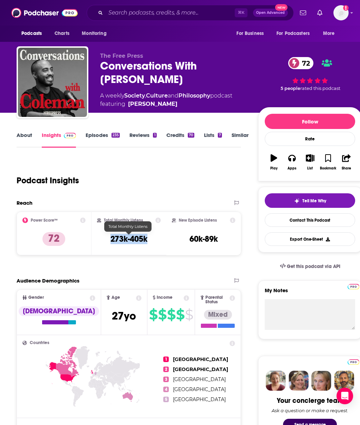
drag, startPoint x: 148, startPoint y: 240, endPoint x: 111, endPoint y: 240, distance: 37.0
click at [111, 240] on h3 "273k-405k" at bounding box center [129, 239] width 37 height 10
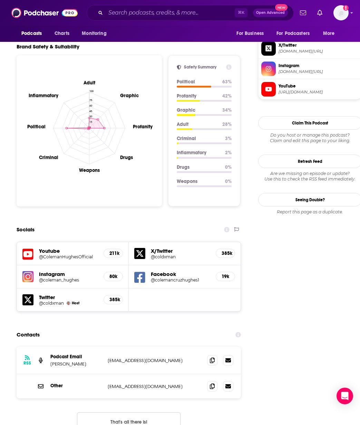
scroll to position [611, 0]
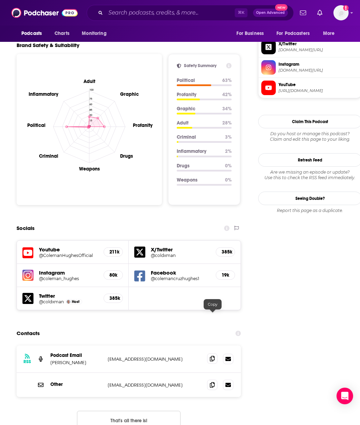
click at [212, 356] on icon at bounding box center [212, 359] width 5 height 6
click at [134, 16] on input "Search podcasts, credits, & more..." at bounding box center [170, 12] width 129 height 11
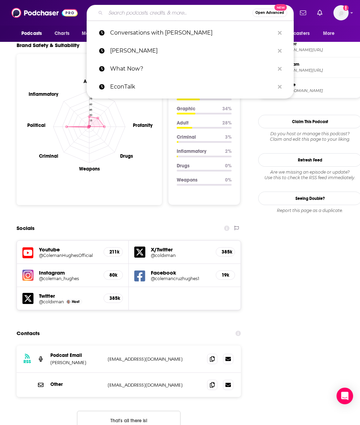
paste input "The goop Podcast"
type input "The goop Podcast"
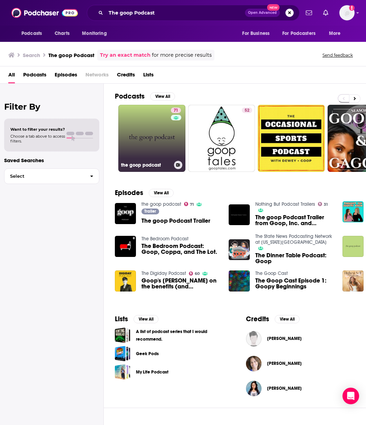
click at [139, 119] on link "71 the goop podcast" at bounding box center [151, 138] width 67 height 67
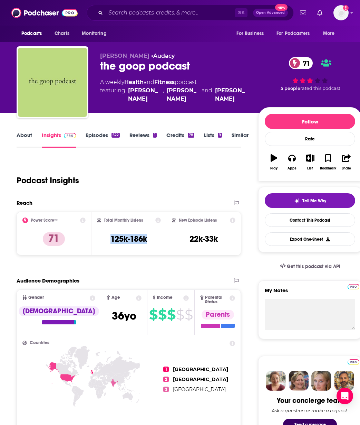
drag, startPoint x: 141, startPoint y: 239, endPoint x: 100, endPoint y: 239, distance: 41.5
click at [100, 239] on div "Total Monthly Listens 125k-186k" at bounding box center [129, 233] width 64 height 32
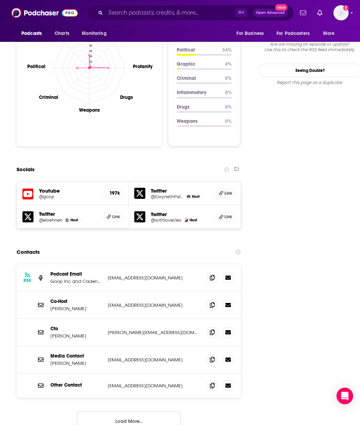
scroll to position [683, 0]
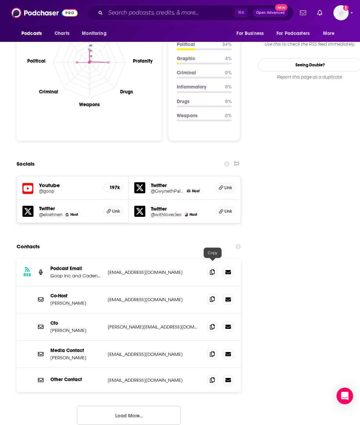
click at [215, 294] on span at bounding box center [212, 299] width 10 height 10
click at [214, 351] on icon at bounding box center [212, 354] width 5 height 6
click at [211, 323] on icon at bounding box center [212, 326] width 5 height 6
click at [125, 14] on input "Search podcasts, credits, & more..." at bounding box center [170, 12] width 129 height 11
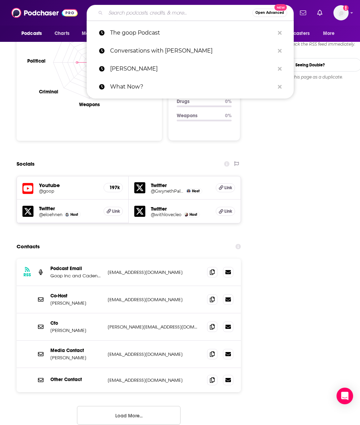
paste input "Deep Dive"
type input "Deep Dive"
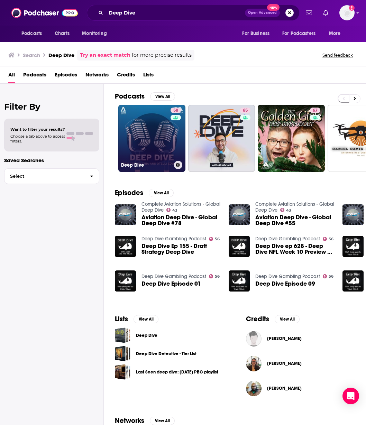
click at [144, 137] on link "58 Deep Dive" at bounding box center [151, 138] width 67 height 67
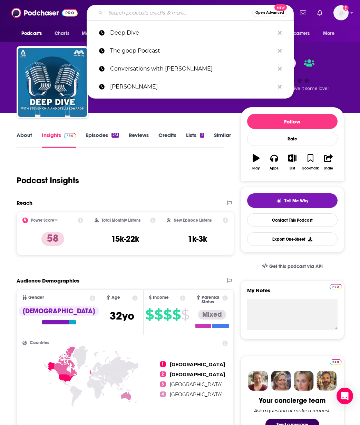
click at [191, 11] on input "Search podcasts, credits, & more..." at bounding box center [179, 12] width 147 height 11
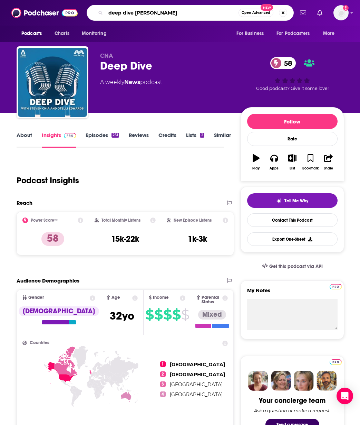
type input "deep dive [PERSON_NAME]"
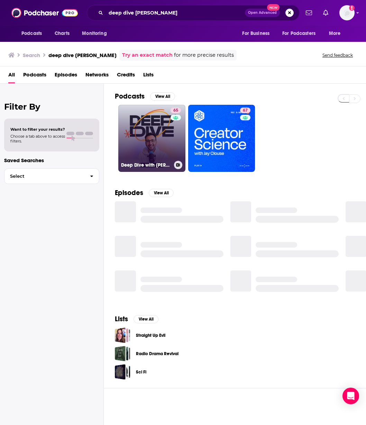
click at [169, 131] on link "65 Deep Dive with [PERSON_NAME]" at bounding box center [151, 138] width 67 height 67
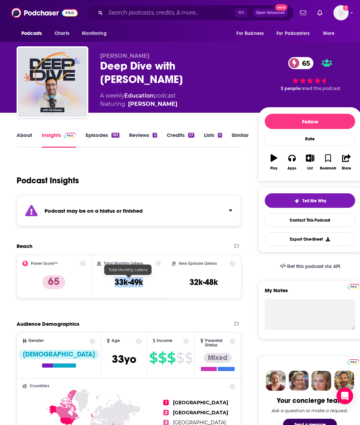
drag, startPoint x: 143, startPoint y: 283, endPoint x: 115, endPoint y: 283, distance: 27.6
click at [115, 283] on h3 "33k-49k" at bounding box center [129, 282] width 28 height 10
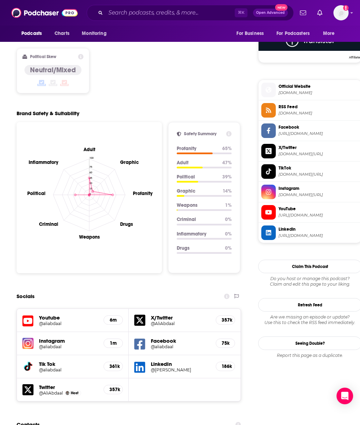
scroll to position [781, 0]
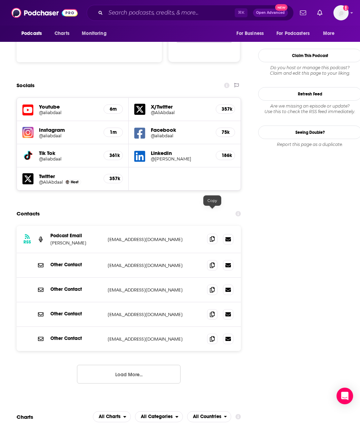
click at [212, 234] on span at bounding box center [212, 239] width 10 height 10
click at [136, 12] on input "Search podcasts, credits, & more..." at bounding box center [170, 12] width 129 height 11
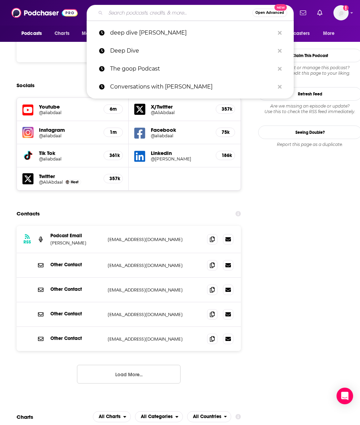
paste input "[PERSON_NAME] Show"
type input "[PERSON_NAME] Show"
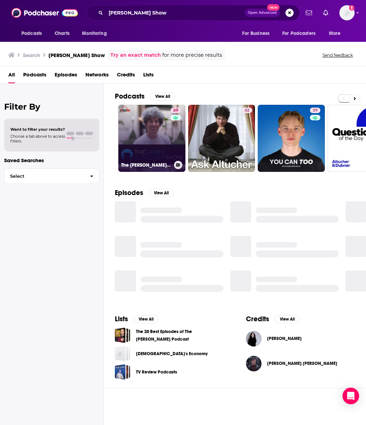
click at [151, 131] on link "69 The [PERSON_NAME] Show" at bounding box center [151, 138] width 67 height 67
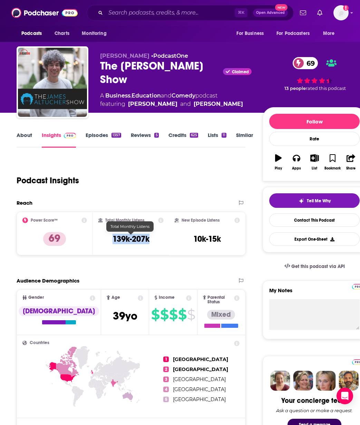
drag, startPoint x: 146, startPoint y: 240, endPoint x: 112, endPoint y: 242, distance: 34.6
click at [112, 242] on div "Total Monthly Listens 139k-207k" at bounding box center [130, 233] width 65 height 32
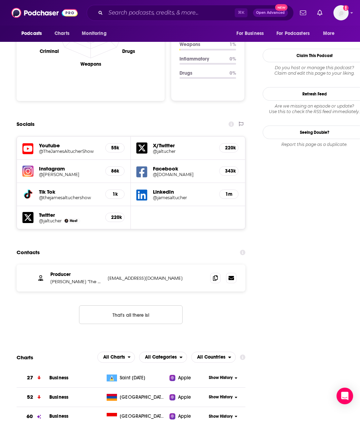
scroll to position [719, 0]
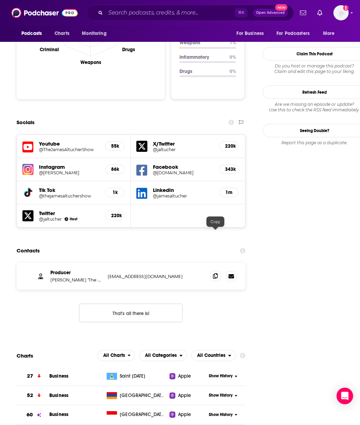
click at [215, 273] on icon at bounding box center [215, 276] width 5 height 6
click at [115, 14] on input "Search podcasts, credits, & more..." at bounding box center [170, 12] width 129 height 11
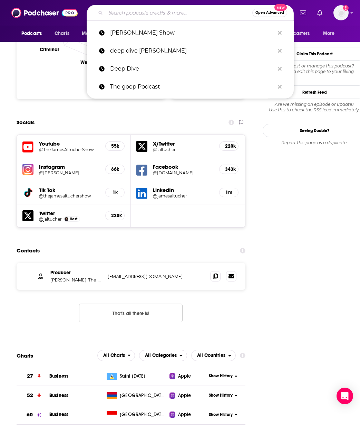
paste input "HerMoney"
type input "HerMoney"
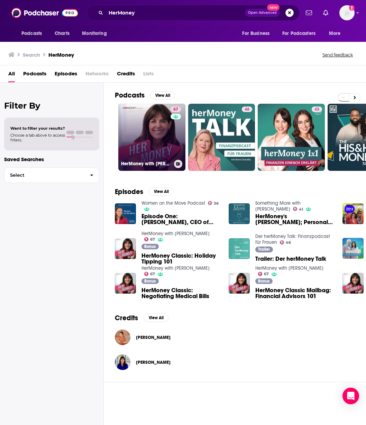
click at [142, 126] on link "67 HerMoney with [PERSON_NAME]" at bounding box center [151, 137] width 67 height 67
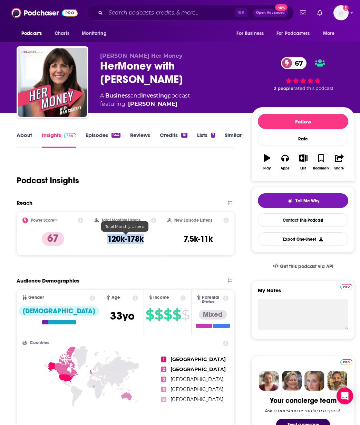
drag, startPoint x: 148, startPoint y: 240, endPoint x: 107, endPoint y: 241, distance: 40.8
click at [107, 241] on div "Total Monthly Listens 120k-178k" at bounding box center [126, 233] width 62 height 32
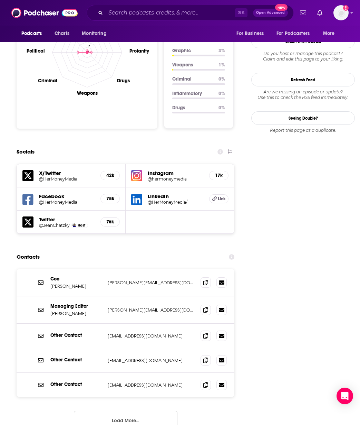
scroll to position [705, 0]
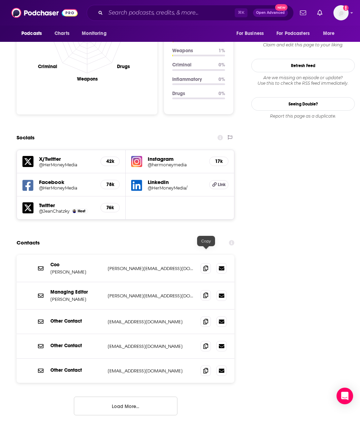
click at [207, 292] on icon at bounding box center [206, 295] width 5 height 6
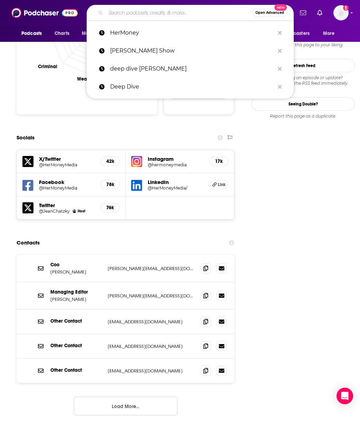
click at [163, 15] on input "Search podcasts, credits, & more..." at bounding box center [179, 12] width 147 height 11
paste input "Whine Down"
type input "Whine Down"
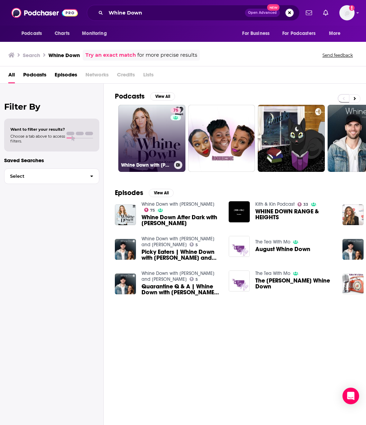
click at [153, 134] on link "75 Whine Down with [PERSON_NAME]" at bounding box center [151, 138] width 67 height 67
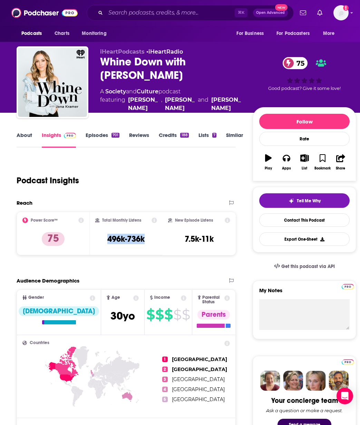
drag, startPoint x: 147, startPoint y: 238, endPoint x: 103, endPoint y: 240, distance: 44.3
click at [103, 240] on div "Total Monthly Listens 496k-736k" at bounding box center [126, 233] width 62 height 32
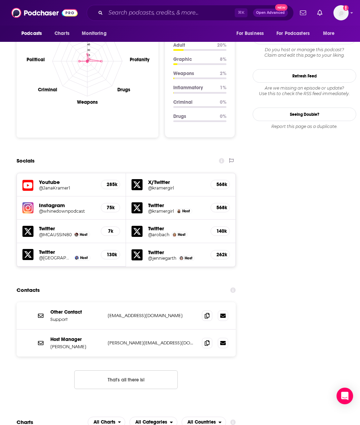
scroll to position [753, 0]
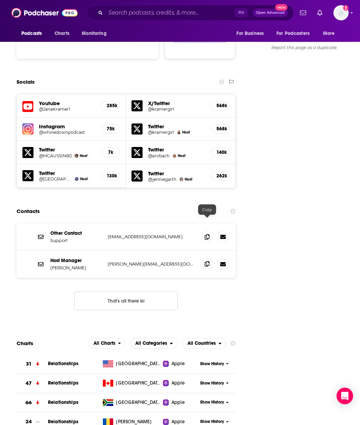
click at [206, 261] on icon at bounding box center [207, 264] width 5 height 6
click at [161, 12] on input "Search podcasts, credits, & more..." at bounding box center [170, 12] width 129 height 11
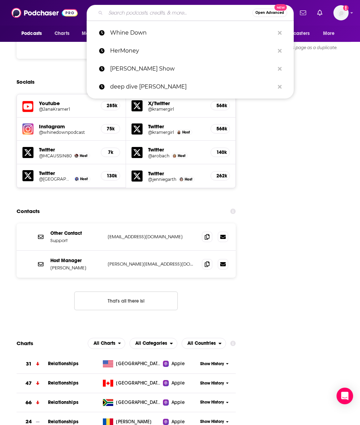
paste input "The Next Big Idea"
type input "The Next Big Idea"
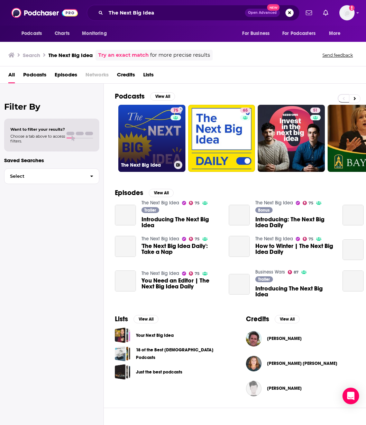
click at [159, 133] on link "75 The Next Big Idea" at bounding box center [151, 138] width 67 height 67
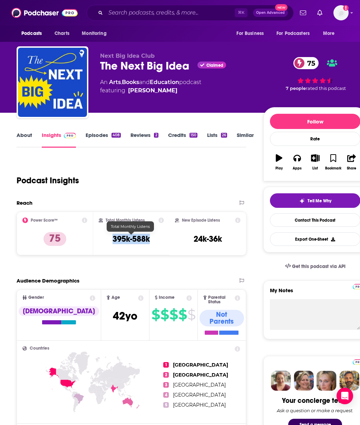
drag, startPoint x: 149, startPoint y: 239, endPoint x: 103, endPoint y: 242, distance: 46.1
click at [103, 242] on div "Total Monthly Listens 395k-588k" at bounding box center [132, 233] width 66 height 32
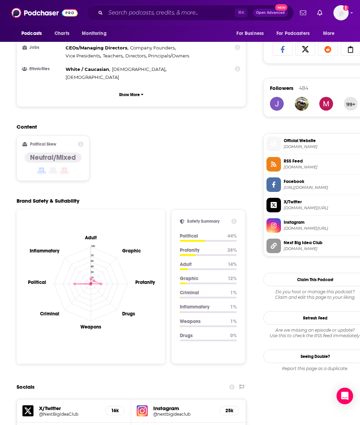
scroll to position [685, 0]
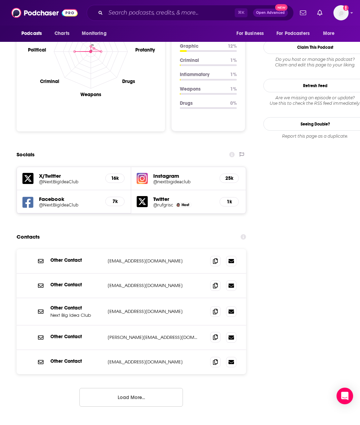
click at [215, 334] on icon at bounding box center [215, 337] width 5 height 6
click at [216, 359] on icon at bounding box center [215, 362] width 5 height 6
click at [152, 14] on input "Search podcasts, credits, & more..." at bounding box center [170, 12] width 129 height 11
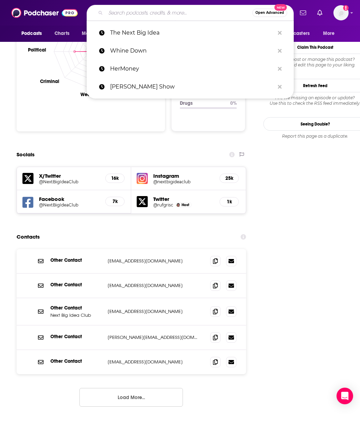
paste input "ChooseFI"
type input "ChooseFI"
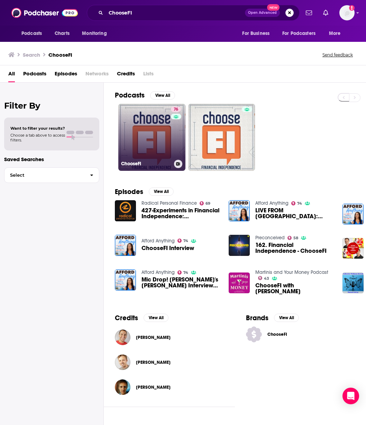
click at [153, 132] on link "76 ChooseFI" at bounding box center [151, 137] width 67 height 67
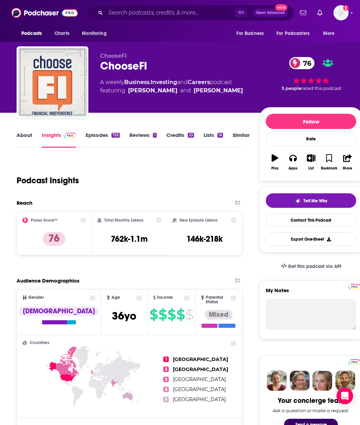
scroll to position [53, 0]
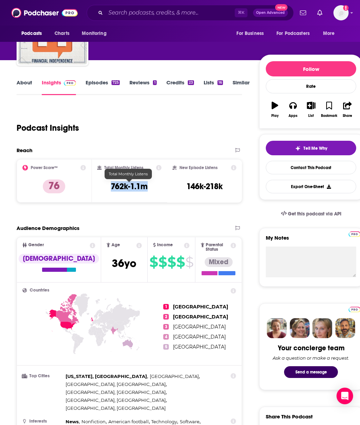
drag, startPoint x: 144, startPoint y: 187, endPoint x: 104, endPoint y: 186, distance: 39.7
click at [104, 186] on div "Total Monthly Listens 762k-1.1m" at bounding box center [129, 181] width 64 height 32
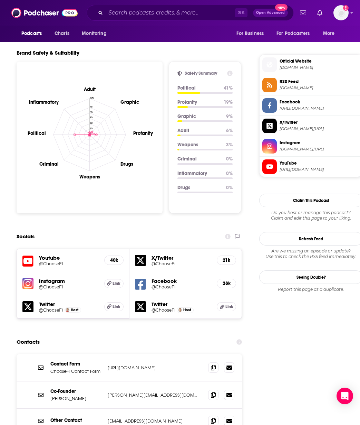
scroll to position [653, 0]
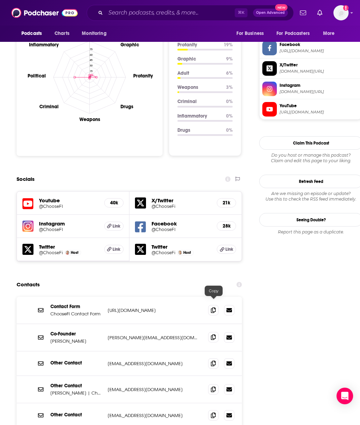
click at [215, 334] on icon at bounding box center [213, 337] width 5 height 6
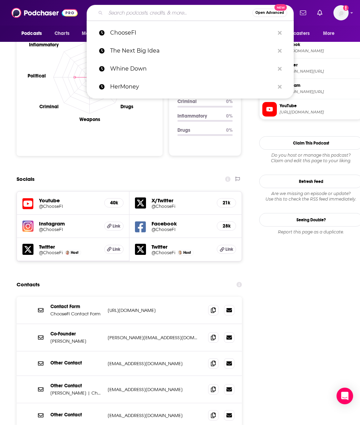
click at [149, 11] on input "Search podcasts, credits, & more..." at bounding box center [179, 12] width 147 height 11
paste input "Philosophize This!"
type input "Philosophize This!"
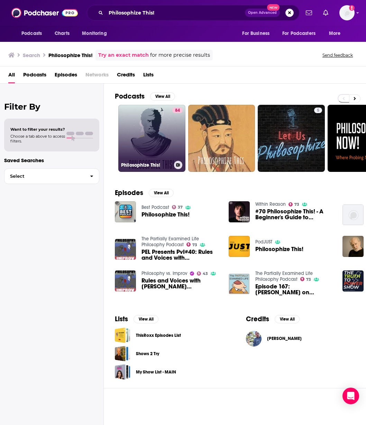
click at [166, 135] on link "84 Philosophize This!" at bounding box center [151, 138] width 67 height 67
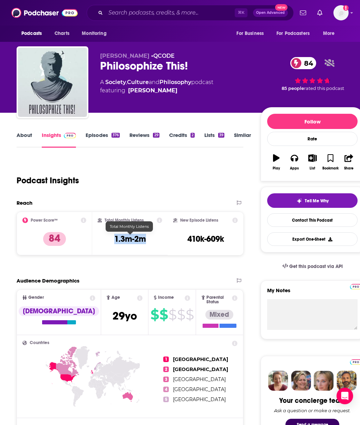
drag, startPoint x: 148, startPoint y: 241, endPoint x: 113, endPoint y: 241, distance: 34.6
click at [113, 241] on div "Total Monthly Listens 1.3m-2m" at bounding box center [130, 233] width 65 height 32
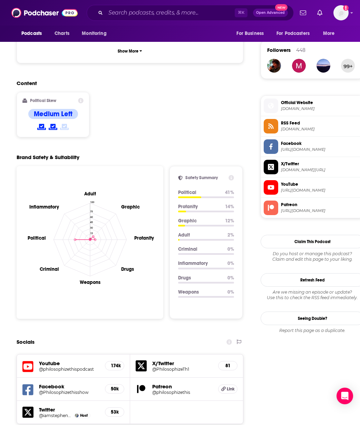
scroll to position [635, 0]
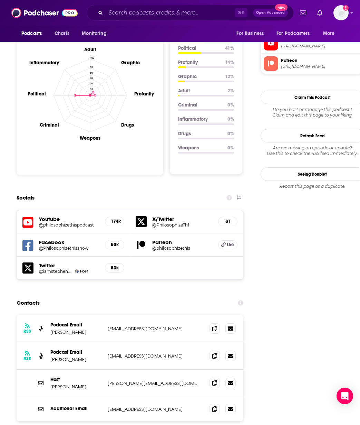
click at [214, 380] on icon at bounding box center [215, 383] width 5 height 6
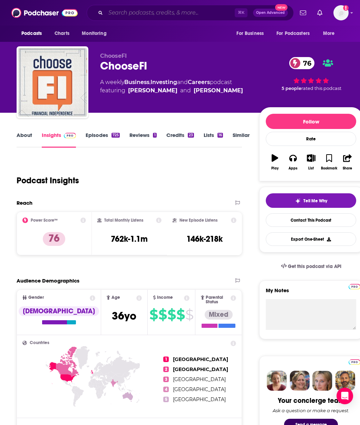
click at [135, 12] on input "Search podcasts, credits, & more..." at bounding box center [170, 12] width 129 height 11
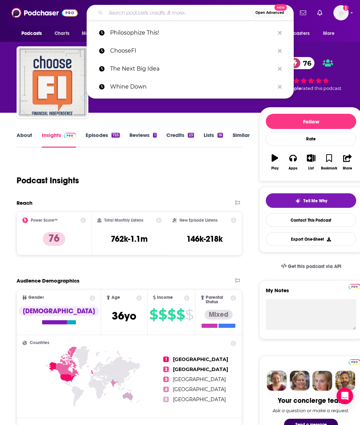
paste input "anything goes with [PERSON_NAME]"
type input "anything goes with [PERSON_NAME]"
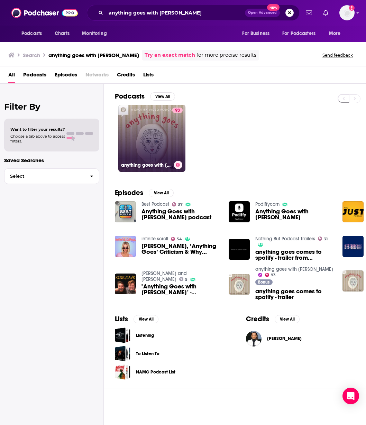
click at [154, 130] on link "93 anything goes with [PERSON_NAME]" at bounding box center [151, 138] width 67 height 67
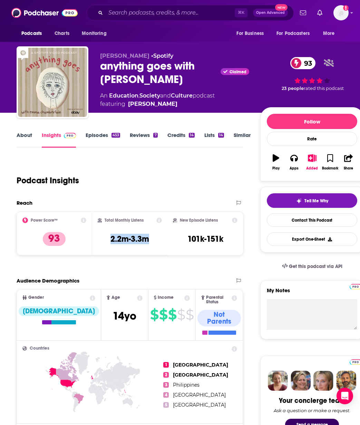
drag, startPoint x: 154, startPoint y: 239, endPoint x: 107, endPoint y: 237, distance: 46.7
click at [107, 237] on div "Total Monthly Listens 2.2m-3.3m" at bounding box center [130, 233] width 65 height 32
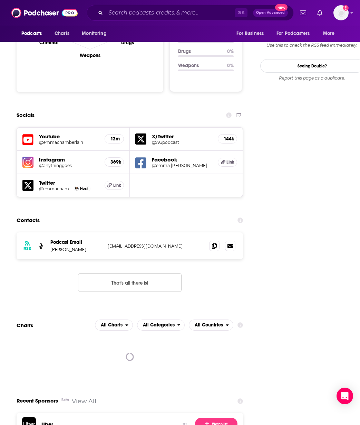
scroll to position [708, 0]
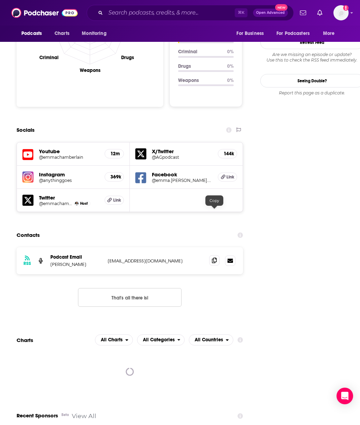
click at [217, 255] on span at bounding box center [214, 260] width 10 height 10
click at [126, 14] on input "Search podcasts, credits, & more..." at bounding box center [170, 12] width 129 height 11
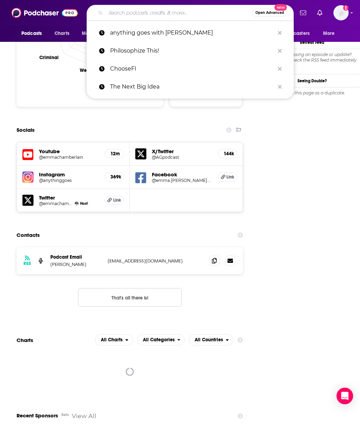
paste input "Savvy [MEDICAL_DATA]"
type input "Savvy [MEDICAL_DATA]"
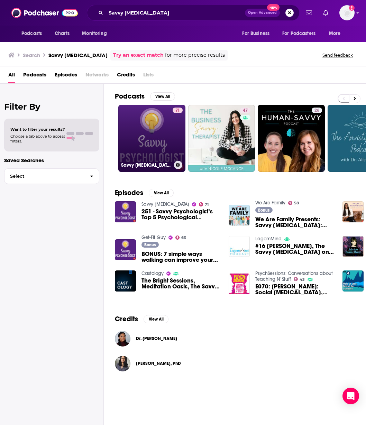
click at [161, 129] on link "71 Savvy [MEDICAL_DATA]" at bounding box center [151, 138] width 67 height 67
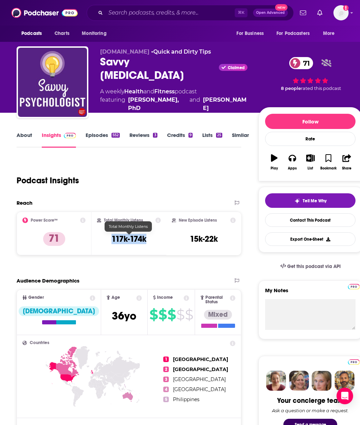
drag, startPoint x: 149, startPoint y: 238, endPoint x: 111, endPoint y: 237, distance: 38.0
click at [111, 237] on div "Total Monthly Listens 117k-174k" at bounding box center [129, 233] width 64 height 32
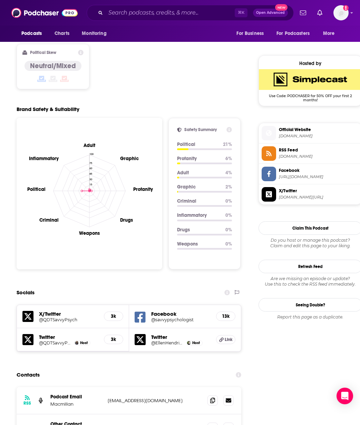
scroll to position [671, 0]
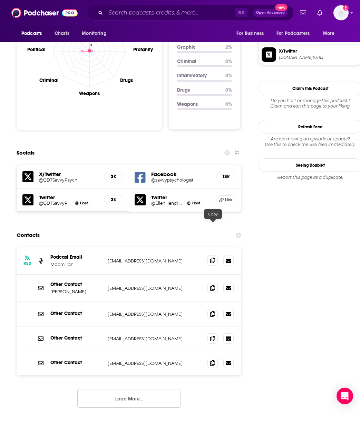
click at [213, 257] on icon at bounding box center [212, 260] width 5 height 6
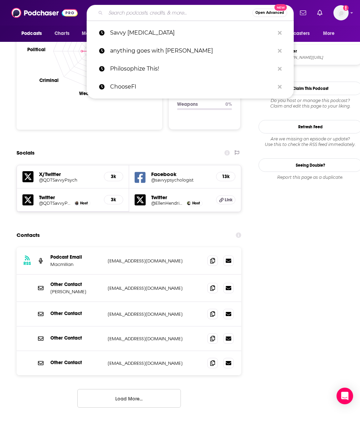
click at [138, 12] on input "Search podcasts, credits, & more..." at bounding box center [179, 12] width 147 height 11
paste input "You Made It Weird"
type input "You Made It Weird"
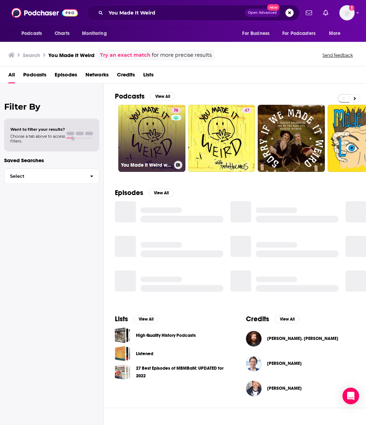
click at [138, 131] on link "76 You Made It Weird with [PERSON_NAME]" at bounding box center [151, 138] width 67 height 67
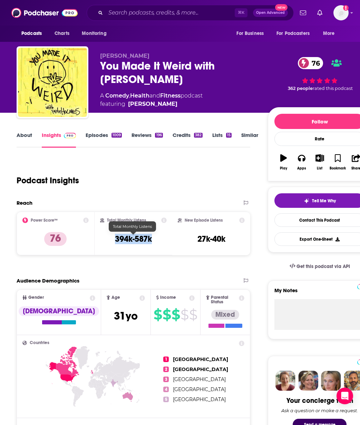
drag, startPoint x: 160, startPoint y: 242, endPoint x: 114, endPoint y: 242, distance: 46.0
click at [114, 242] on div "Total Monthly Listens 394k-587k" at bounding box center [133, 233] width 67 height 32
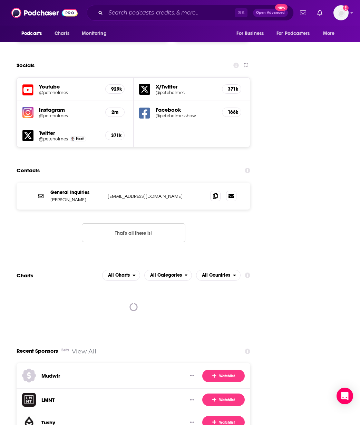
scroll to position [797, 0]
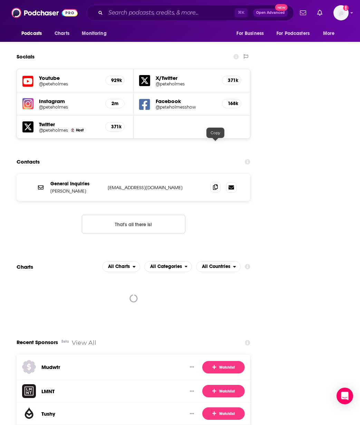
click at [217, 184] on icon at bounding box center [215, 187] width 5 height 6
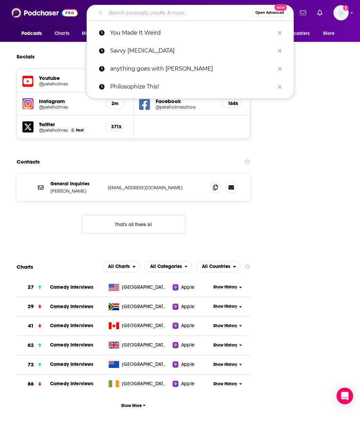
click at [144, 13] on input "Search podcasts, credits, & more..." at bounding box center [179, 12] width 147 height 11
paste input "Hard [PERSON_NAME]"
type input "Hard [PERSON_NAME]"
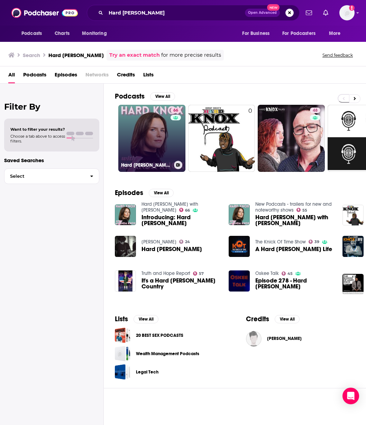
click at [154, 148] on link "66 Hard [PERSON_NAME] with [PERSON_NAME]" at bounding box center [151, 138] width 67 height 67
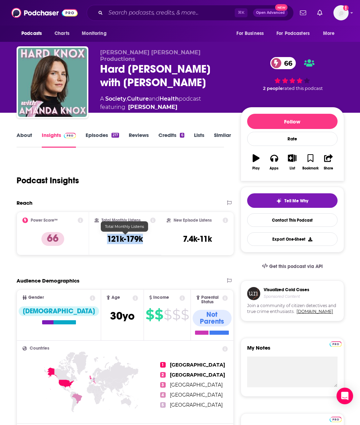
drag, startPoint x: 150, startPoint y: 238, endPoint x: 104, endPoint y: 239, distance: 46.0
click at [104, 239] on div "Total Monthly Listens 121k-179k" at bounding box center [126, 233] width 62 height 32
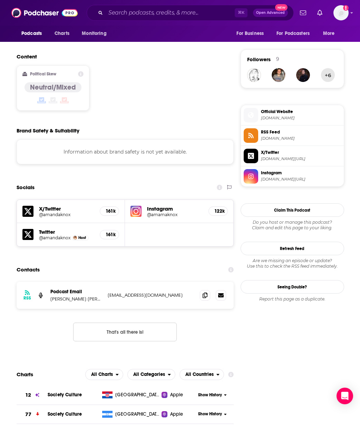
scroll to position [542, 0]
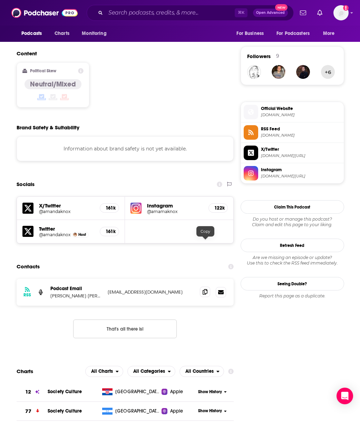
click at [206, 289] on icon at bounding box center [205, 292] width 5 height 6
click at [140, 10] on input "Search podcasts, credits, & more..." at bounding box center [170, 12] width 129 height 11
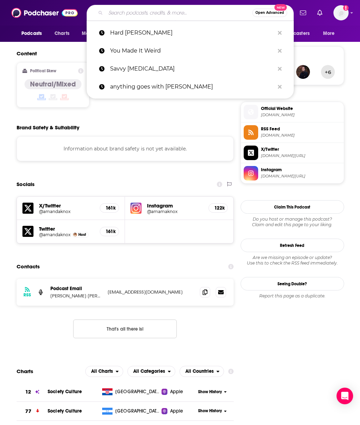
paste input "Uncomfortable Conversations"
type input "Uncomfortable Conversations"
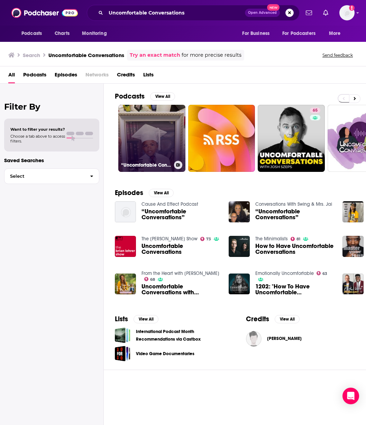
click at [164, 121] on link "“Uncomfortable Conversations “" at bounding box center [151, 138] width 67 height 67
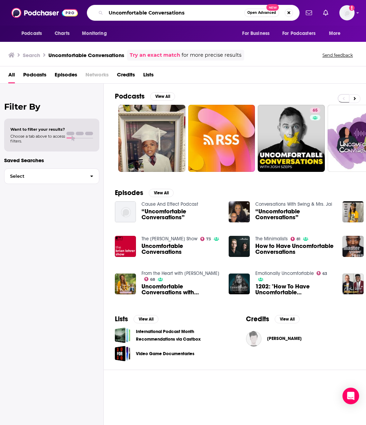
click at [186, 13] on input "Uncomfortable Conversations" at bounding box center [175, 12] width 138 height 11
type input "Uncomfortable Conversations [PERSON_NAME]"
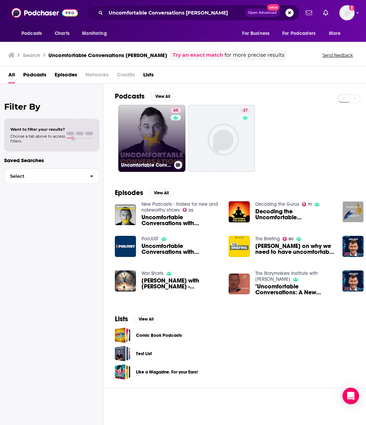
click at [142, 148] on link "65 Uncomfortable Conversations with [PERSON_NAME]" at bounding box center [151, 138] width 67 height 67
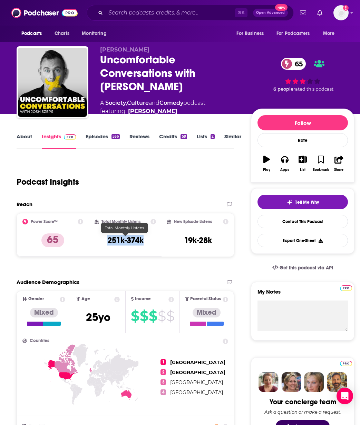
drag, startPoint x: 144, startPoint y: 241, endPoint x: 109, endPoint y: 245, distance: 35.5
click at [109, 245] on div "Total Monthly Listens 251k-374k" at bounding box center [126, 235] width 62 height 32
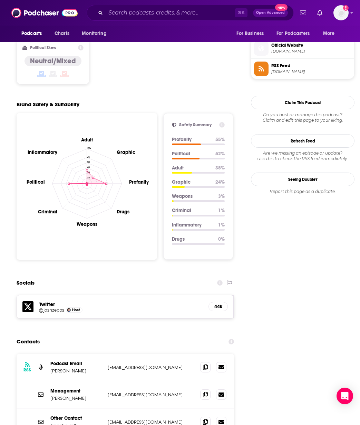
scroll to position [607, 0]
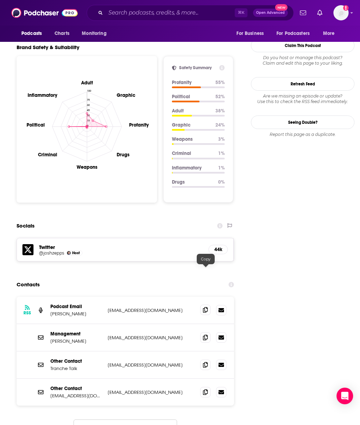
click at [206, 307] on icon at bounding box center [205, 310] width 5 height 6
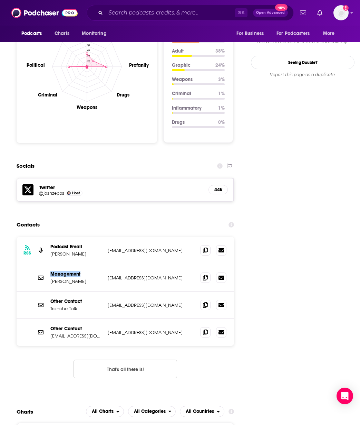
scroll to position [667, 0]
click at [178, 12] on input "Search podcasts, credits, & more..." at bounding box center [170, 12] width 129 height 11
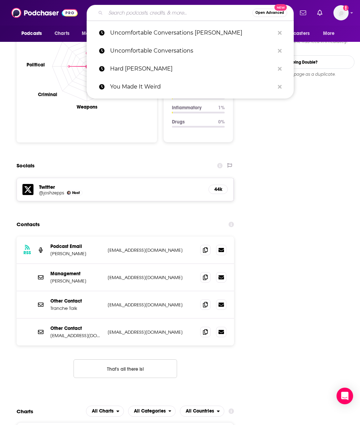
paste input "Factually!"
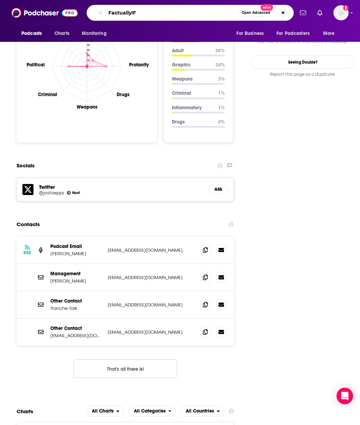
type input "Factually!"
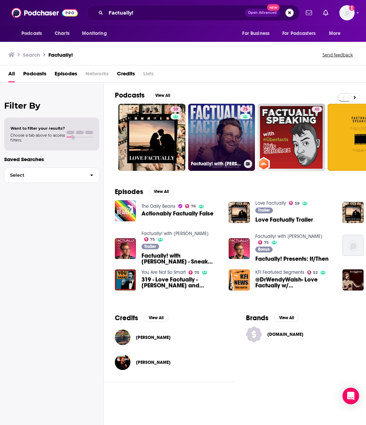
click at [208, 122] on link "75 Factually! with [PERSON_NAME]" at bounding box center [221, 137] width 67 height 67
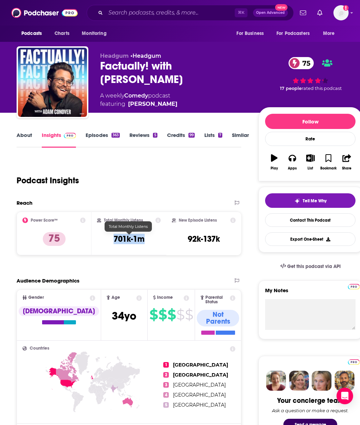
drag, startPoint x: 131, startPoint y: 241, endPoint x: 110, endPoint y: 243, distance: 21.5
click at [110, 243] on div "Total Monthly Listens 701k-1m" at bounding box center [129, 233] width 64 height 32
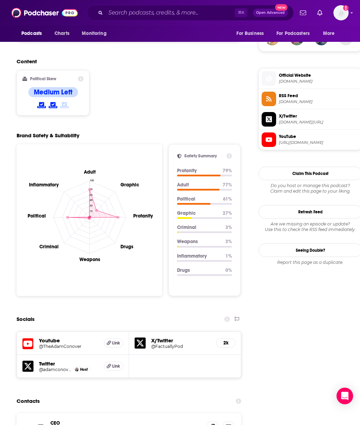
scroll to position [760, 0]
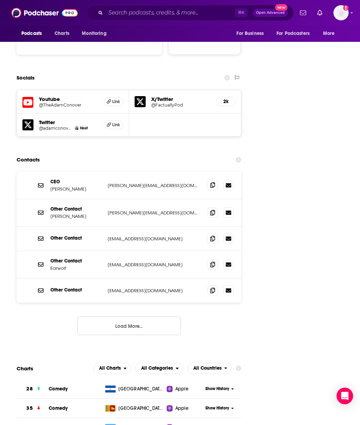
click at [213, 182] on icon at bounding box center [212, 185] width 5 height 6
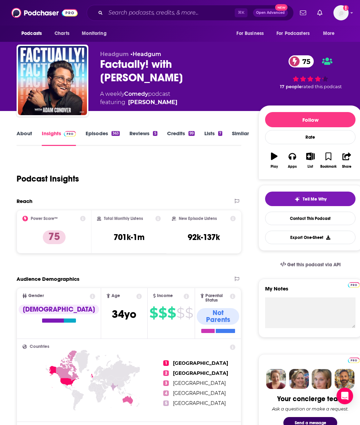
scroll to position [0, 0]
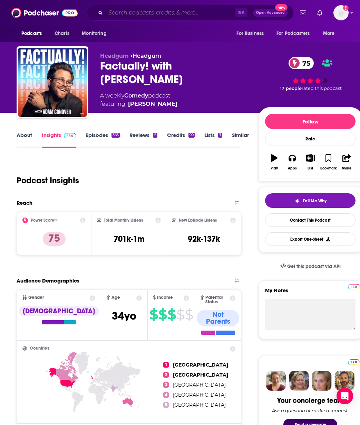
click at [138, 15] on input "Search podcasts, credits, & more..." at bounding box center [170, 12] width 129 height 11
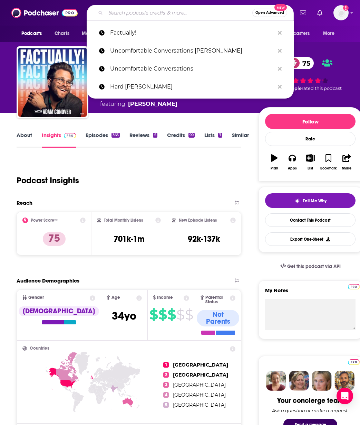
paste input "The Skinny Confidential Him & Her Show"
type input "The Skinny Confidential Him & Her Show"
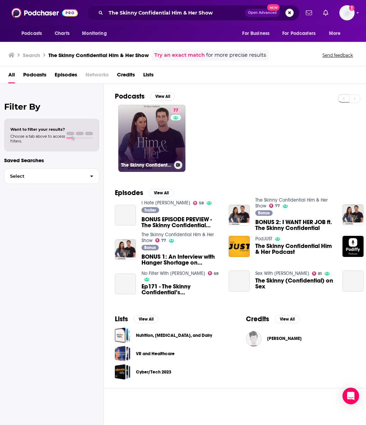
click at [171, 133] on div "77" at bounding box center [176, 133] width 12 height 53
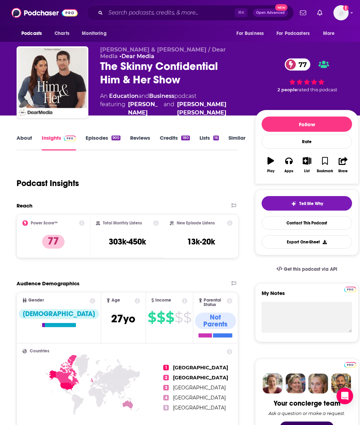
click at [149, 246] on div "Total Monthly Listens 303k-450k" at bounding box center [127, 236] width 63 height 32
drag, startPoint x: 149, startPoint y: 239, endPoint x: 110, endPoint y: 243, distance: 39.2
click at [110, 243] on div "Total Monthly Listens 303k-450k" at bounding box center [127, 236] width 63 height 32
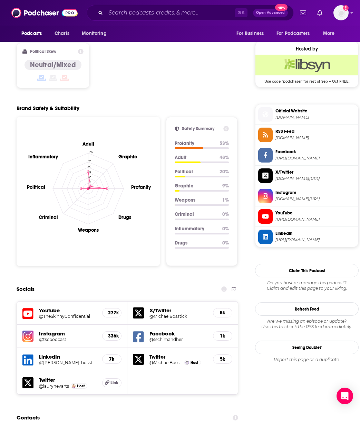
scroll to position [777, 0]
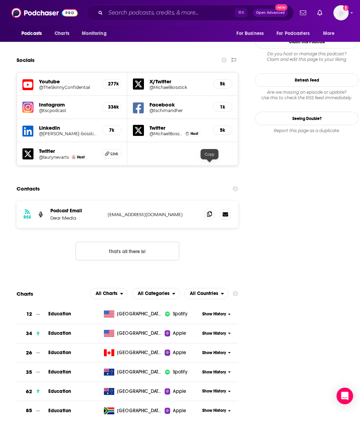
click at [210, 211] on icon at bounding box center [209, 214] width 5 height 6
click at [132, 13] on input "Search podcasts, credits, & more..." at bounding box center [170, 12] width 129 height 11
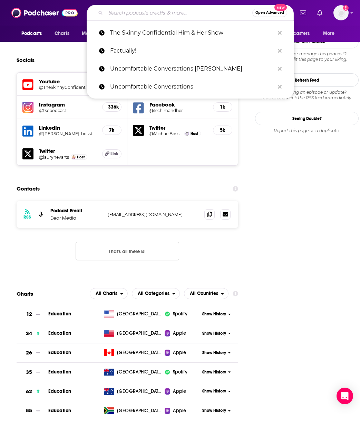
paste input "Networth and Chill with Your Rich BFF"
type input "Networth and Chill with Your Rich BFF"
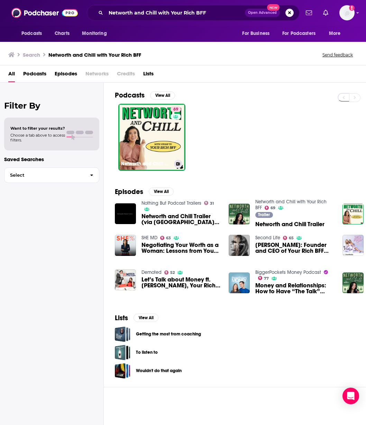
click at [153, 130] on link "69 [PERSON_NAME] and Chill with Your Rich BFF" at bounding box center [151, 137] width 67 height 67
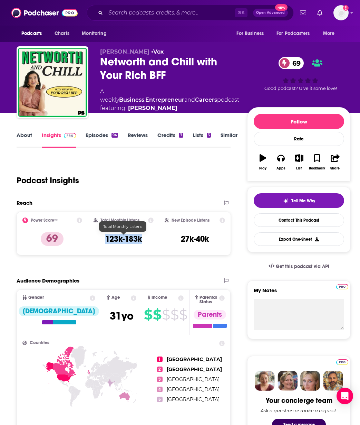
drag, startPoint x: 149, startPoint y: 243, endPoint x: 104, endPoint y: 241, distance: 44.9
click at [104, 241] on div "Total Monthly Listens 123k-183k" at bounding box center [124, 233] width 60 height 32
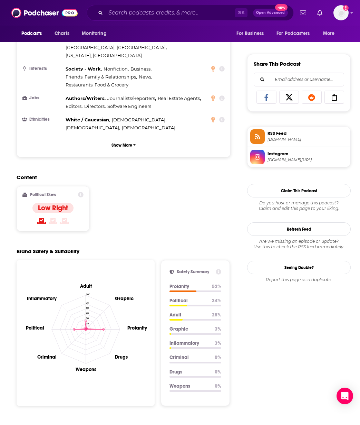
scroll to position [630, 0]
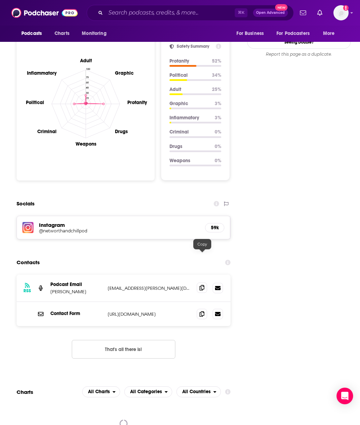
click at [204, 285] on icon at bounding box center [202, 288] width 5 height 6
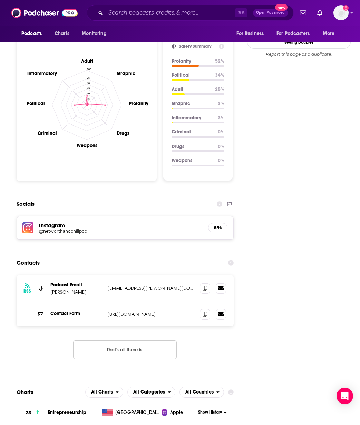
scroll to position [627, 0]
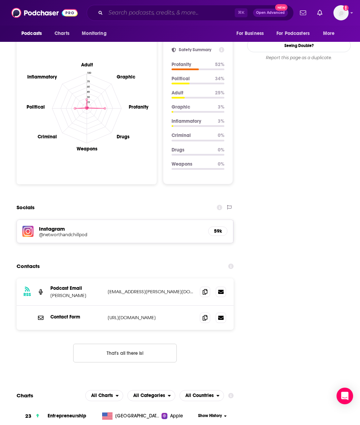
click at [121, 11] on input "Search podcasts, credits, & more..." at bounding box center [170, 12] width 129 height 11
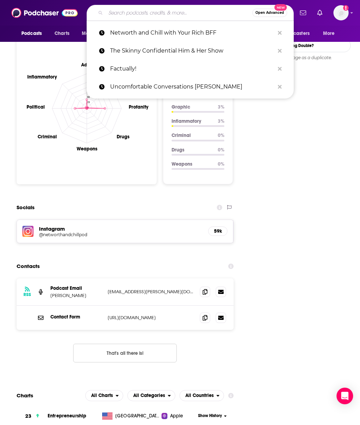
paste input "The [PERSON_NAME] Podcast"
type input "The [PERSON_NAME] Podcast"
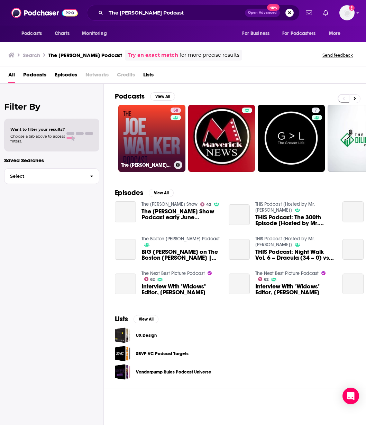
click at [160, 126] on link "58 The [PERSON_NAME] Podcast" at bounding box center [151, 138] width 67 height 67
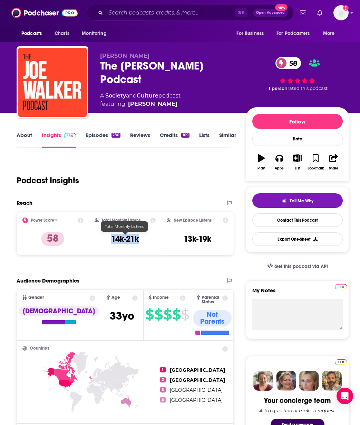
drag, startPoint x: 140, startPoint y: 239, endPoint x: 103, endPoint y: 239, distance: 37.3
click at [103, 239] on div "Total Monthly Listens 14k-21k" at bounding box center [126, 233] width 62 height 32
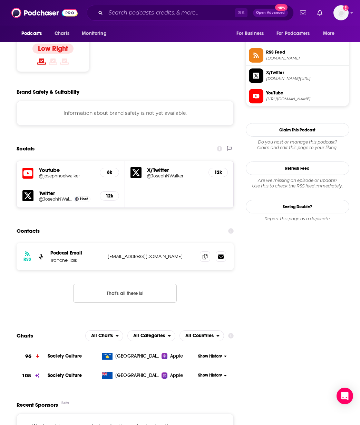
scroll to position [562, 0]
click at [204, 253] on icon at bounding box center [205, 256] width 5 height 6
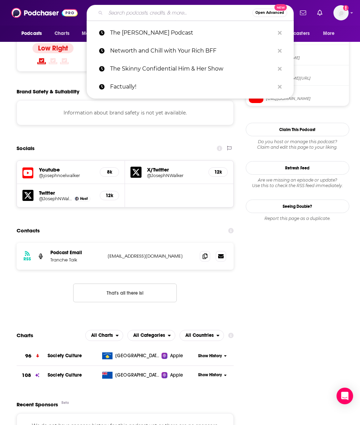
click at [157, 15] on input "Search podcasts, credits, & more..." at bounding box center [179, 12] width 147 height 11
paste input "You're Wrong About"
type input "You're Wrong About"
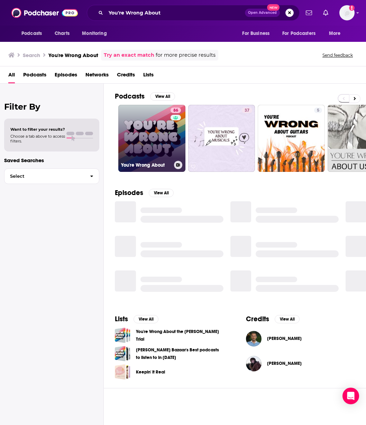
click at [164, 145] on link "86 You're Wrong About" at bounding box center [151, 138] width 67 height 67
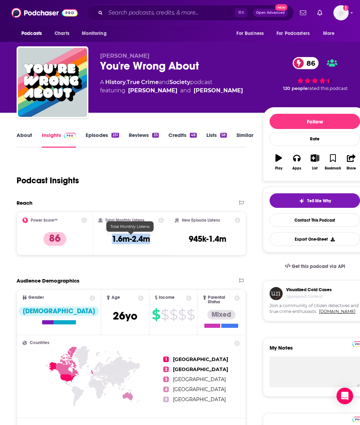
drag, startPoint x: 141, startPoint y: 240, endPoint x: 113, endPoint y: 241, distance: 28.0
click at [113, 241] on div "Total Monthly Listens 1.6m-2.4m" at bounding box center [130, 233] width 65 height 32
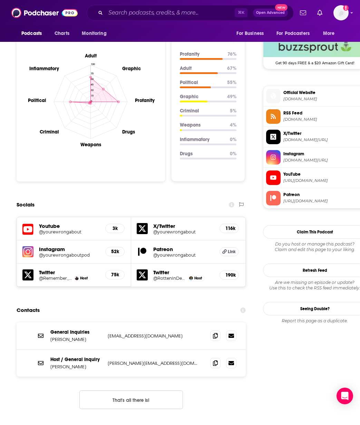
scroll to position [660, 0]
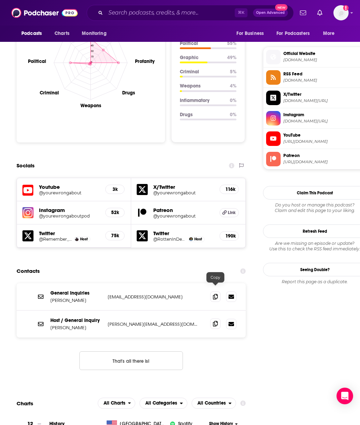
click at [215, 321] on icon at bounding box center [215, 324] width 5 height 6
click at [132, 12] on input "Search podcasts, credits, & more..." at bounding box center [170, 12] width 129 height 11
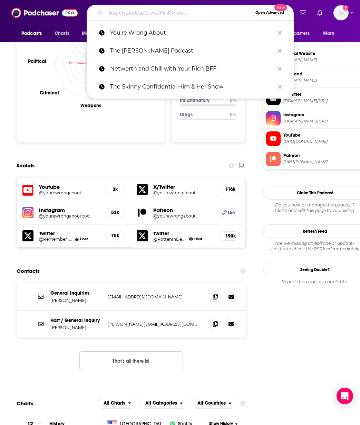
paste input "Tangle Podcast"
type input "Tangle Podcast"
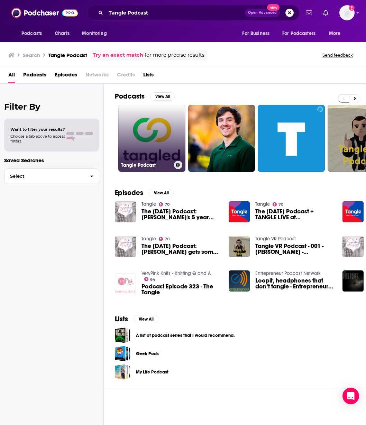
click at [153, 135] on link "Tangle Podcast" at bounding box center [151, 138] width 67 height 67
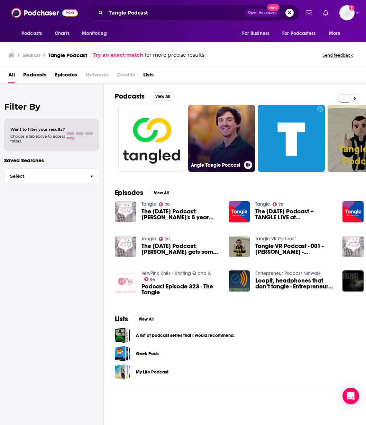
click at [215, 134] on link "Angle Tangle Podcast" at bounding box center [221, 138] width 67 height 67
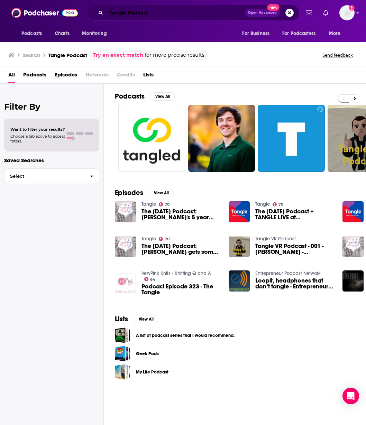
click at [151, 14] on input "Tangle Podcast" at bounding box center [175, 12] width 139 height 11
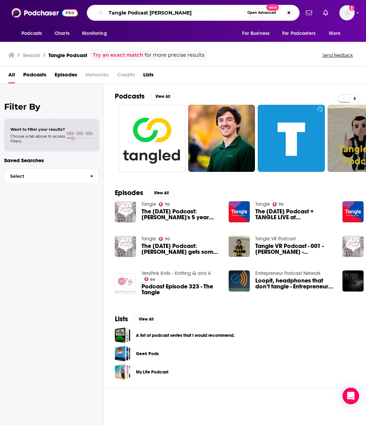
type input "Tangle Podcast [PERSON_NAME]"
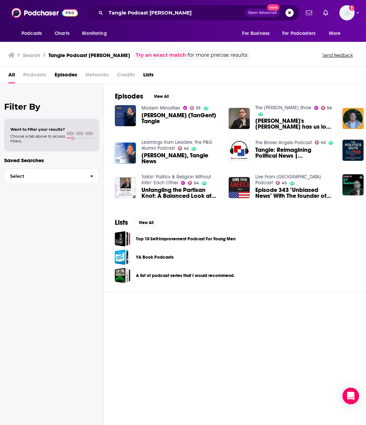
click at [158, 120] on span "[PERSON_NAME] (TanGent) Tangle" at bounding box center [180, 118] width 79 height 12
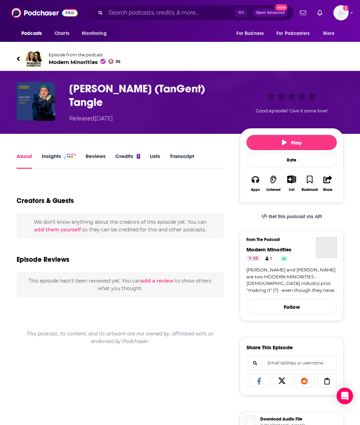
click at [154, 120] on div "[PERSON_NAME] (TanGent) Tangle Released [DATE] Good episode? Give it some love!" at bounding box center [180, 102] width 327 height 41
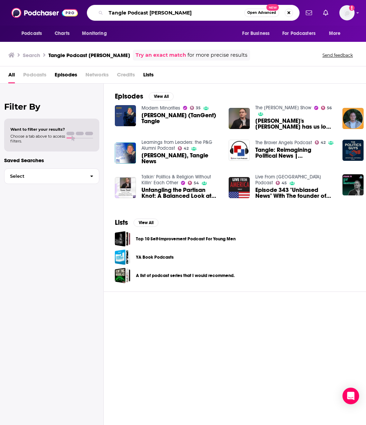
drag, startPoint x: 148, startPoint y: 13, endPoint x: 105, endPoint y: 11, distance: 43.6
click at [105, 11] on div "Tangle Podcast [PERSON_NAME] Open Advanced New" at bounding box center [193, 13] width 213 height 16
type input "[PERSON_NAME]"
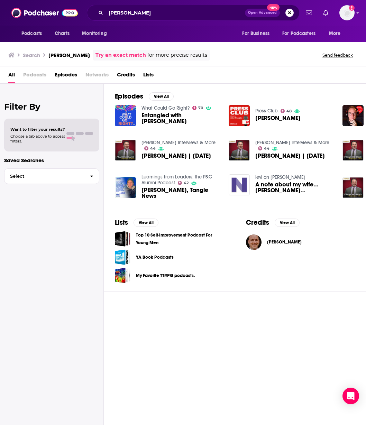
click at [150, 117] on span "Entangled with [PERSON_NAME]" at bounding box center [180, 118] width 79 height 12
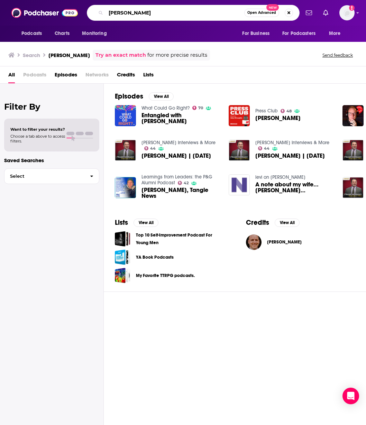
drag, startPoint x: 148, startPoint y: 13, endPoint x: 103, endPoint y: 13, distance: 44.9
click at [103, 13] on div "[PERSON_NAME] Open Advanced New" at bounding box center [193, 13] width 213 height 16
paste input "? Speaking of Psychology"
type input "? Speaking of Psychology"
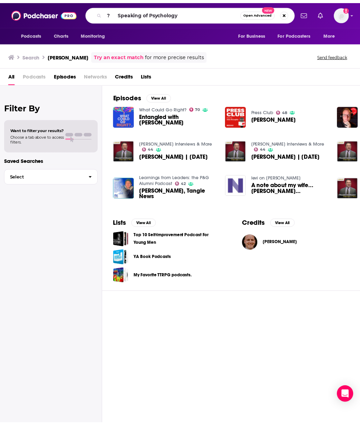
scroll to position [0, 0]
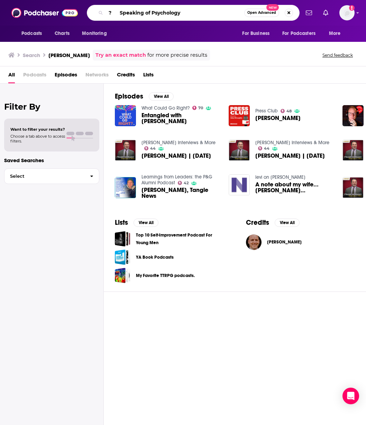
drag, startPoint x: 187, startPoint y: 16, endPoint x: 105, endPoint y: 15, distance: 81.6
click at [105, 15] on div "? Speaking of Psychology Open Advanced New" at bounding box center [193, 13] width 213 height 16
paste input "Speaking of Psychology"
type input "Speaking of Psychology"
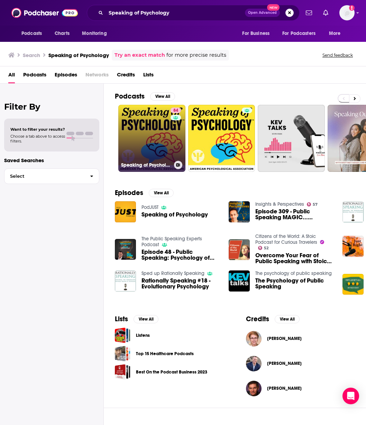
click at [157, 128] on link "84 Speaking of Psychology" at bounding box center [151, 138] width 67 height 67
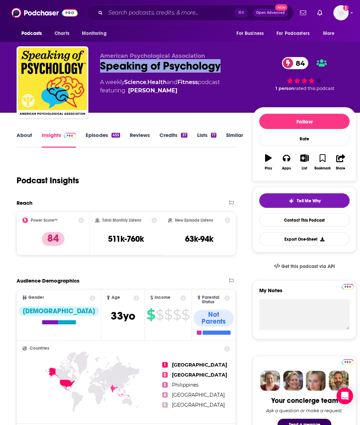
drag, startPoint x: 148, startPoint y: 68, endPoint x: 102, endPoint y: 67, distance: 45.3
click at [102, 67] on div "Speaking of Psychology 84" at bounding box center [171, 65] width 142 height 13
drag, startPoint x: 194, startPoint y: 50, endPoint x: 206, endPoint y: 53, distance: 11.7
click at [195, 50] on div "American Psychological Association Speaking of Psychology 84 A weekly Science ,…" at bounding box center [187, 83] width 340 height 75
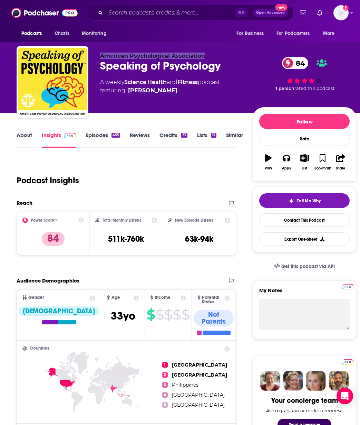
drag, startPoint x: 168, startPoint y: 53, endPoint x: 101, endPoint y: 57, distance: 67.5
click at [101, 57] on p "American Psychological Association" at bounding box center [171, 56] width 142 height 7
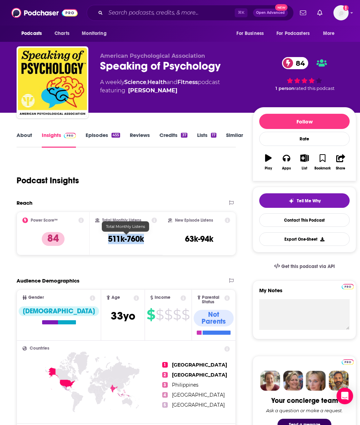
drag, startPoint x: 123, startPoint y: 242, endPoint x: 106, endPoint y: 242, distance: 17.6
click at [106, 242] on div "Total Monthly Listens 511k-760k" at bounding box center [126, 233] width 62 height 32
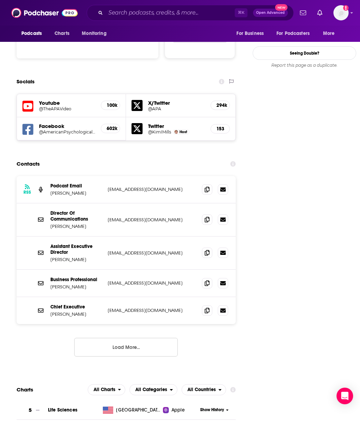
scroll to position [734, 0]
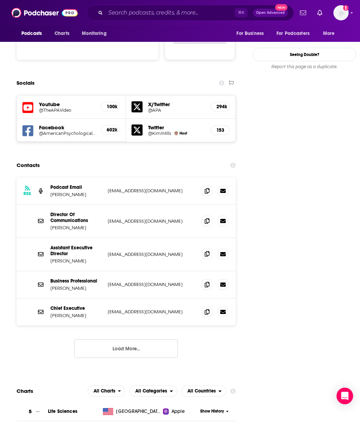
click at [207, 251] on icon at bounding box center [207, 254] width 5 height 6
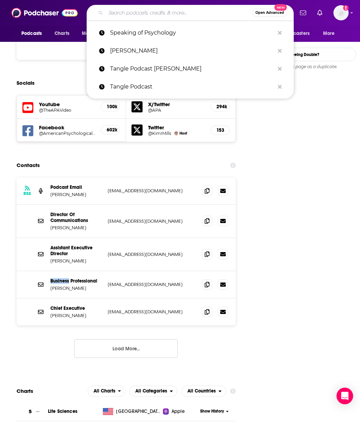
click at [146, 12] on input "Search podcasts, credits, & more..." at bounding box center [179, 12] width 147 height 11
paste input "Psychology Unplugged"
type input "Psychology Unplugged"
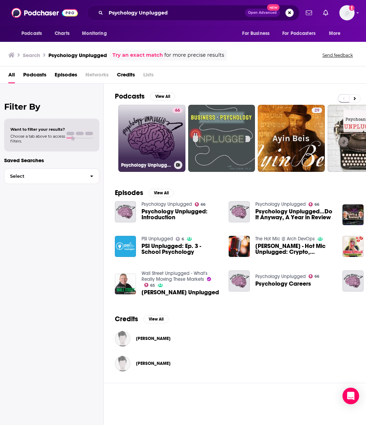
click at [157, 133] on link "66 Psychology Unplugged" at bounding box center [151, 138] width 67 height 67
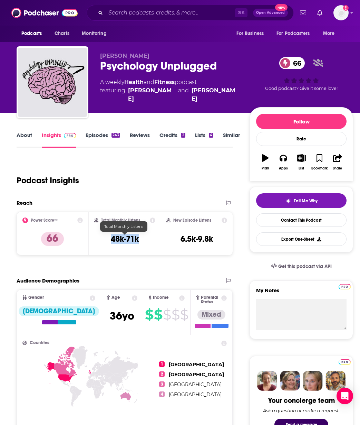
drag, startPoint x: 145, startPoint y: 241, endPoint x: 112, endPoint y: 242, distance: 33.2
click at [112, 242] on div "Total Monthly Listens 48k-71k" at bounding box center [124, 233] width 61 height 32
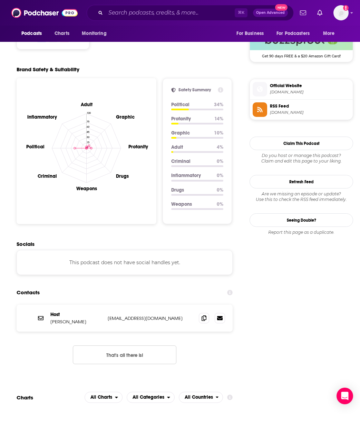
scroll to position [707, 0]
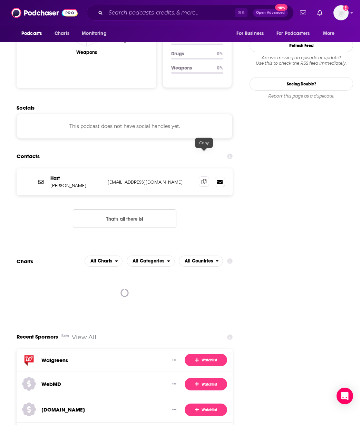
click at [204, 179] on icon at bounding box center [204, 182] width 5 height 6
click at [205, 15] on input "Search podcasts, credits, & more..." at bounding box center [170, 12] width 129 height 11
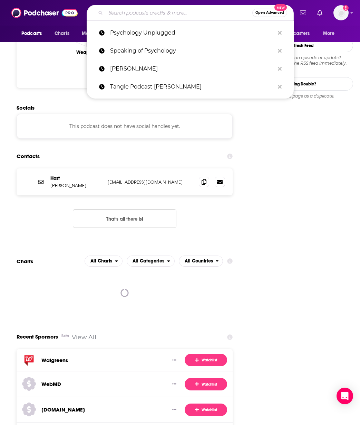
paste input "Inner Cosmos"
type input "Inner Cosmos"
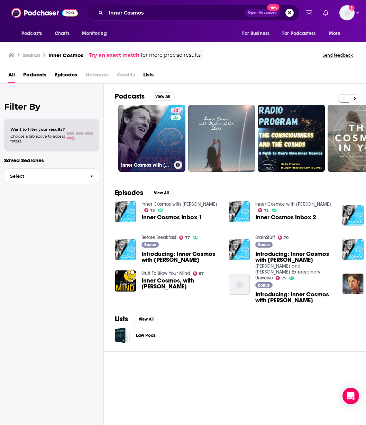
click at [141, 124] on link "73 Inner Cosmos with [PERSON_NAME]" at bounding box center [151, 138] width 67 height 67
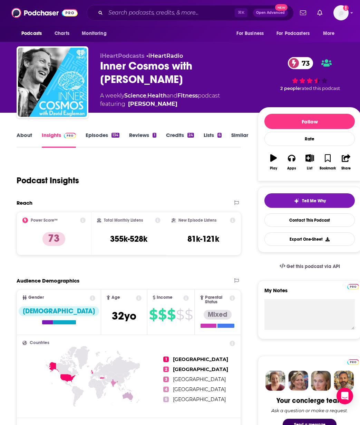
click at [154, 243] on div "Total Monthly Listens 355k-528k" at bounding box center [129, 233] width 64 height 32
drag, startPoint x: 154, startPoint y: 239, endPoint x: 107, endPoint y: 238, distance: 47.0
click at [107, 238] on div "Total Monthly Listens 355k-528k" at bounding box center [129, 233] width 64 height 32
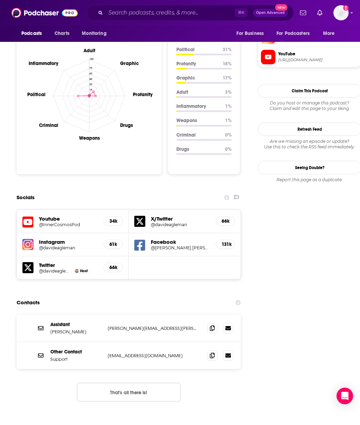
scroll to position [705, 0]
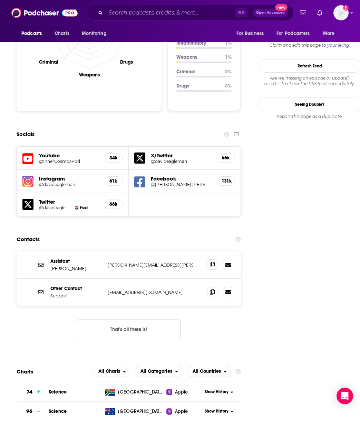
click at [212, 262] on icon at bounding box center [212, 265] width 5 height 6
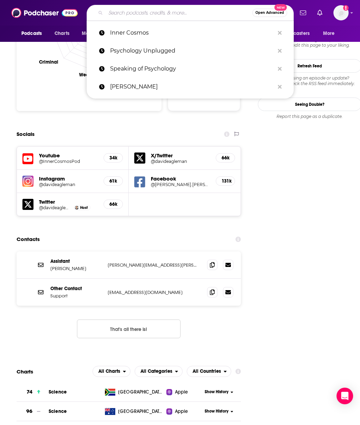
click at [141, 14] on input "Search podcasts, credits, & more..." at bounding box center [179, 12] width 147 height 11
paste input "[PERSON_NAME] Nonzero"
type input "[PERSON_NAME] Nonzero"
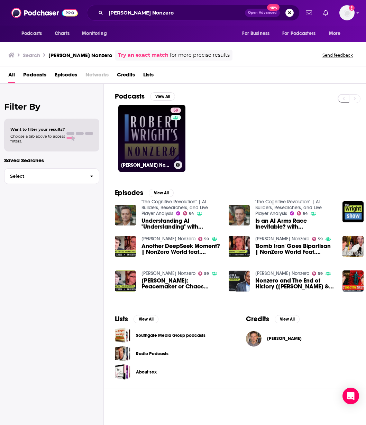
click at [159, 119] on link "59 [PERSON_NAME] Nonzero" at bounding box center [151, 138] width 67 height 67
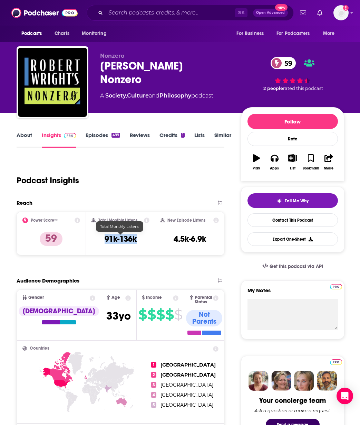
drag, startPoint x: 138, startPoint y: 242, endPoint x: 105, endPoint y: 242, distance: 32.8
click at [105, 242] on div "Total Monthly Listens 91k-136k" at bounding box center [121, 233] width 58 height 32
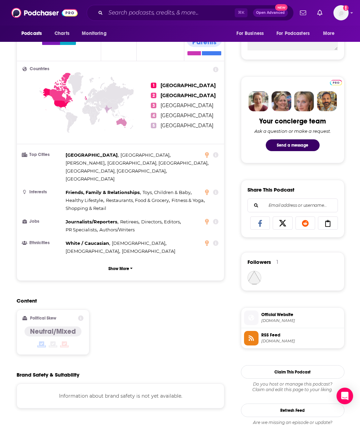
scroll to position [460, 0]
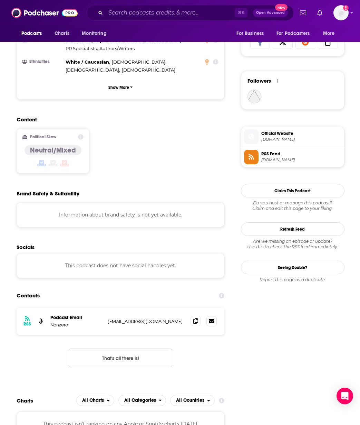
click at [197, 318] on icon at bounding box center [196, 321] width 5 height 6
